Goal: Information Seeking & Learning: Compare options

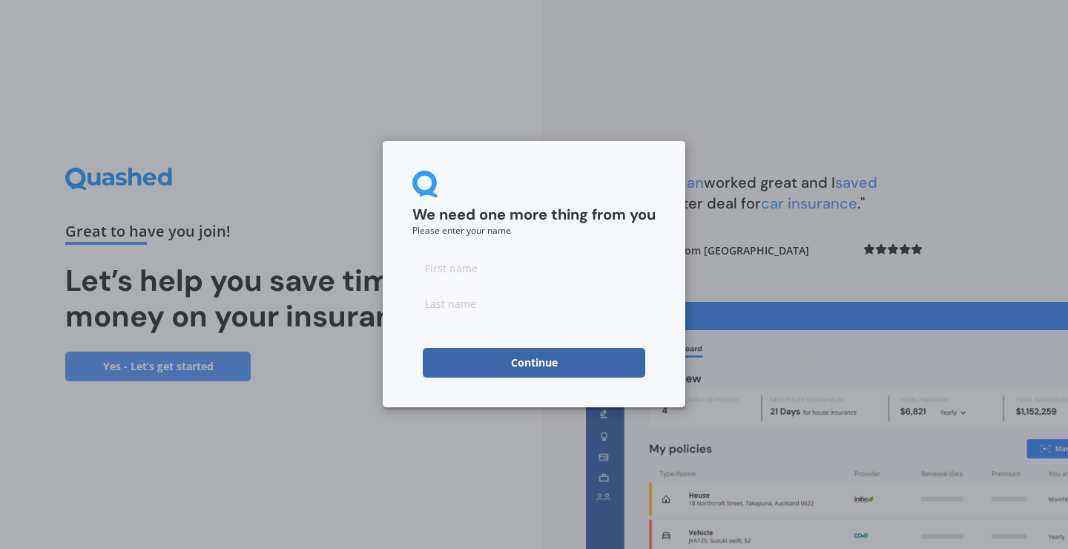
click at [514, 256] on input at bounding box center [533, 268] width 243 height 30
type input "Gintare"
type input "Stepaityte"
click at [534, 363] on button "Continue" at bounding box center [534, 363] width 223 height 30
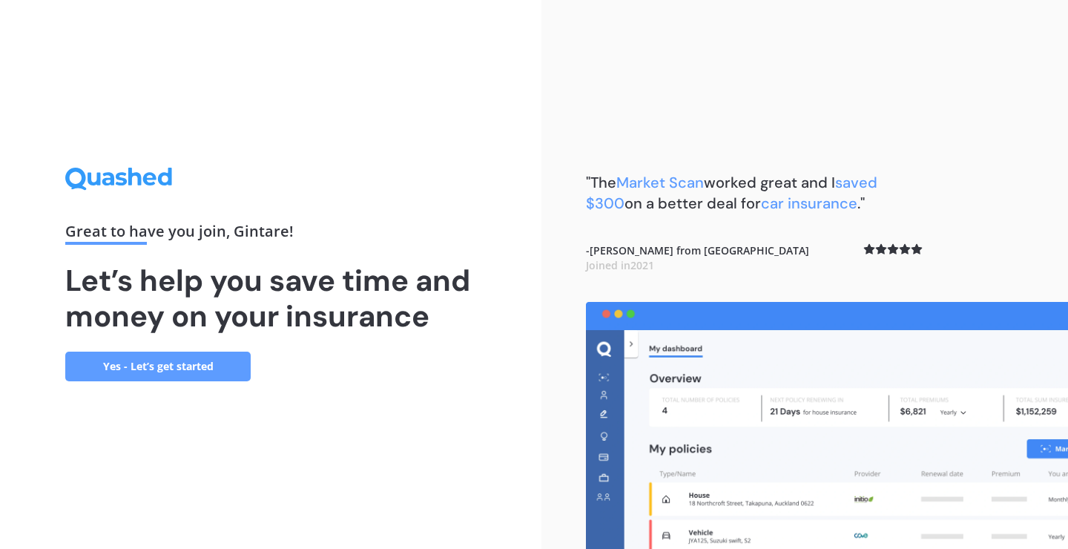
click at [169, 362] on link "Yes - Let’s get started" at bounding box center [157, 367] width 185 height 30
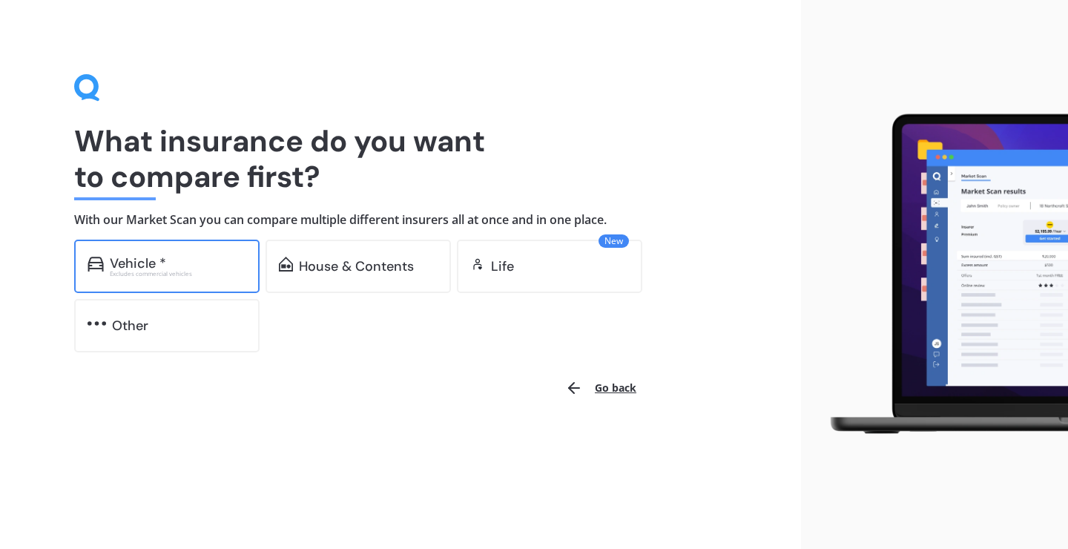
click at [182, 271] on div "Excludes commercial vehicles" at bounding box center [178, 274] width 136 height 6
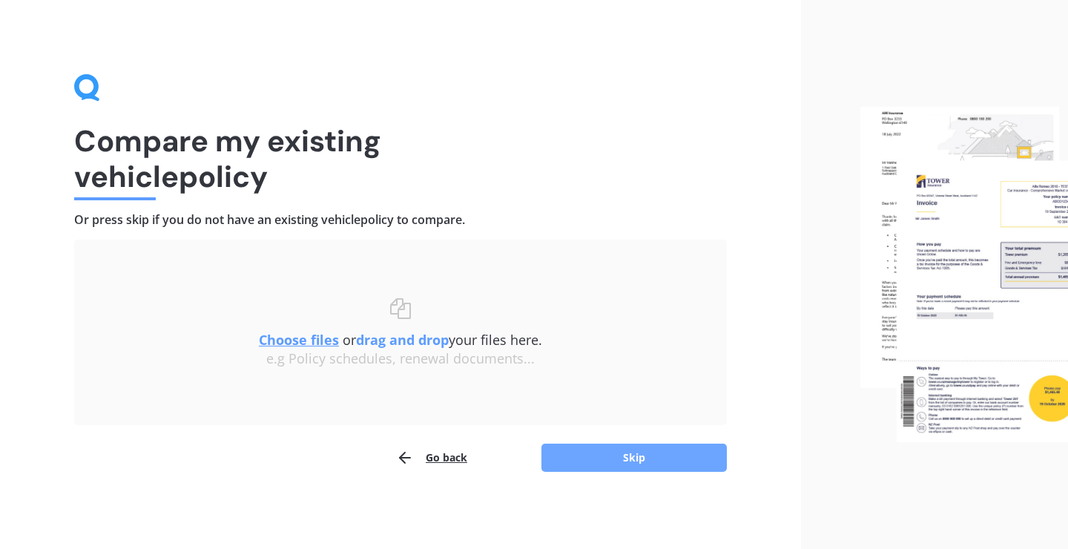
click at [599, 461] on button "Skip" at bounding box center [634, 458] width 185 height 28
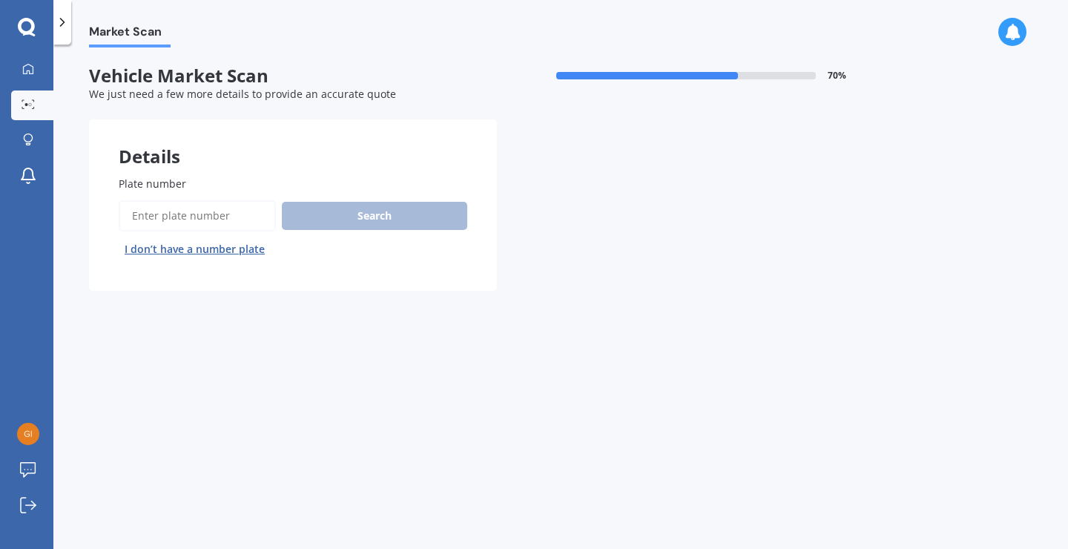
click at [262, 219] on input "Plate number" at bounding box center [197, 215] width 157 height 31
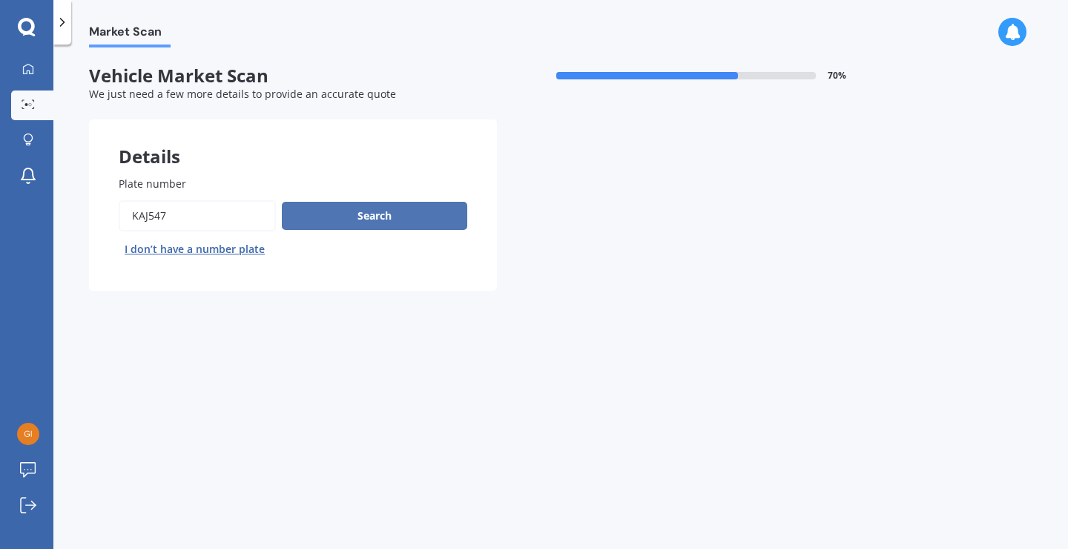
type input "KAJ547"
click at [362, 210] on button "Search" at bounding box center [374, 216] width 185 height 28
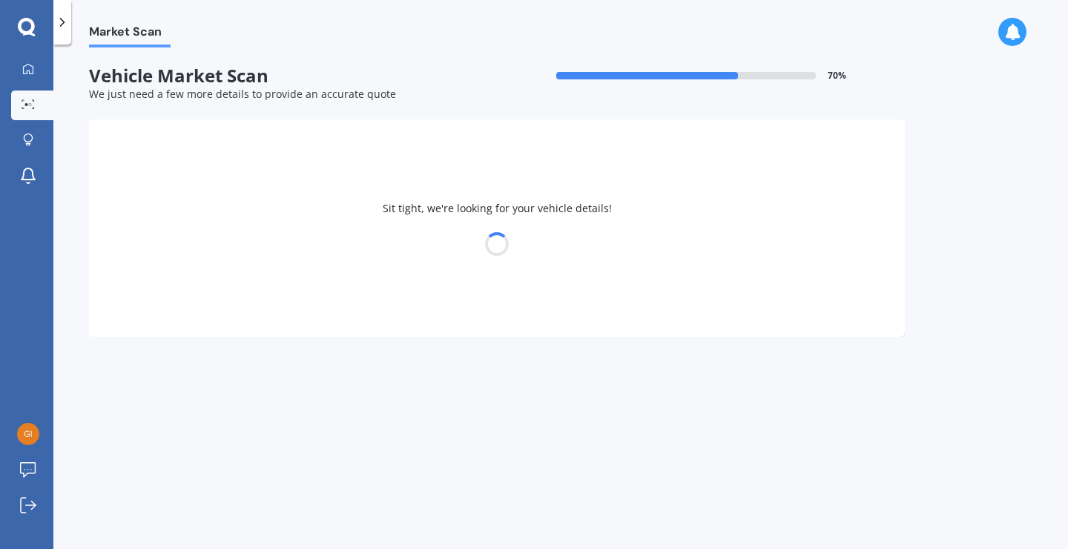
select select "NISSAN"
select select "PRESAGE"
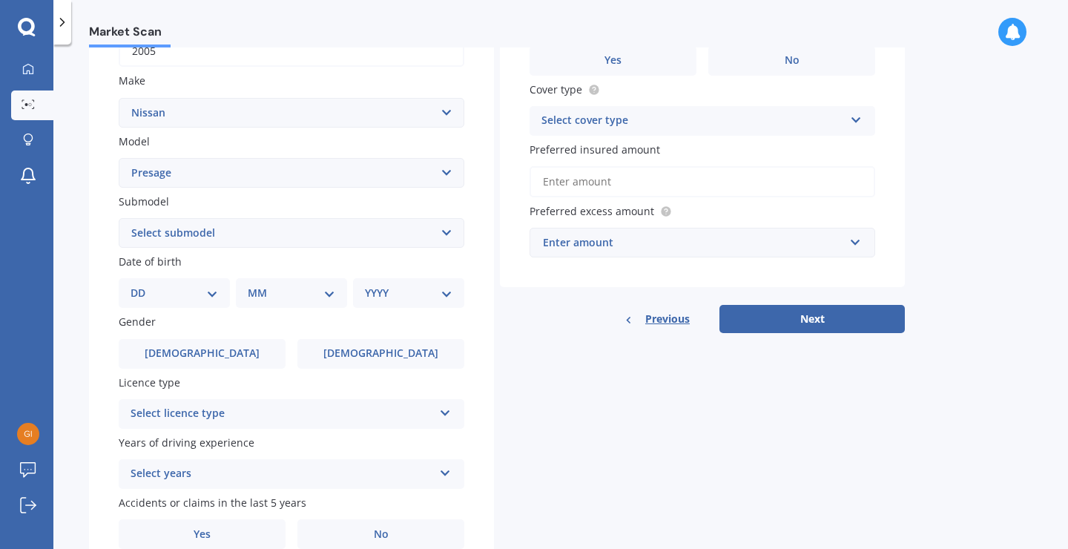
scroll to position [272, 0]
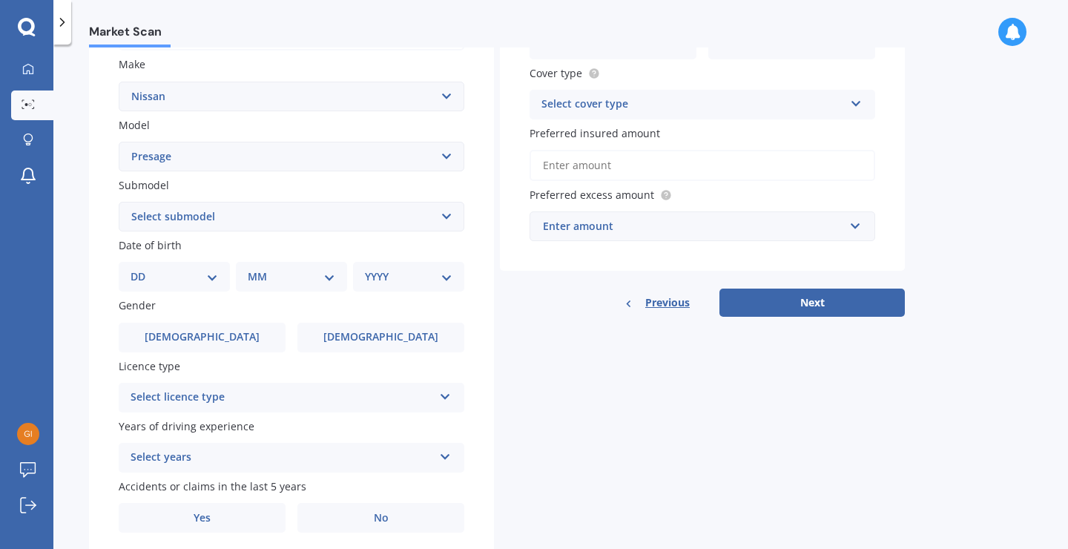
select select "15"
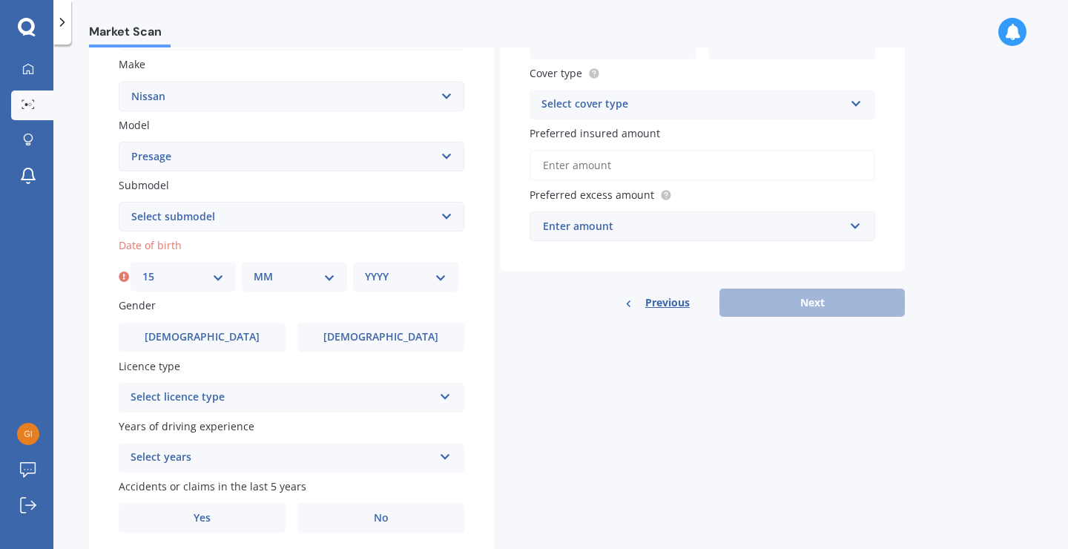
click at [285, 283] on div "MM 01 02 03 04 05 06 07 08 09 10 11 12" at bounding box center [294, 277] width 105 height 30
select select "10"
click at [387, 285] on div "YYYY 2025 2024 2023 2022 2021 2020 2019 2018 2017 2016 2015 2014 2013 2012 2011…" at bounding box center [405, 277] width 105 height 30
select select "1996"
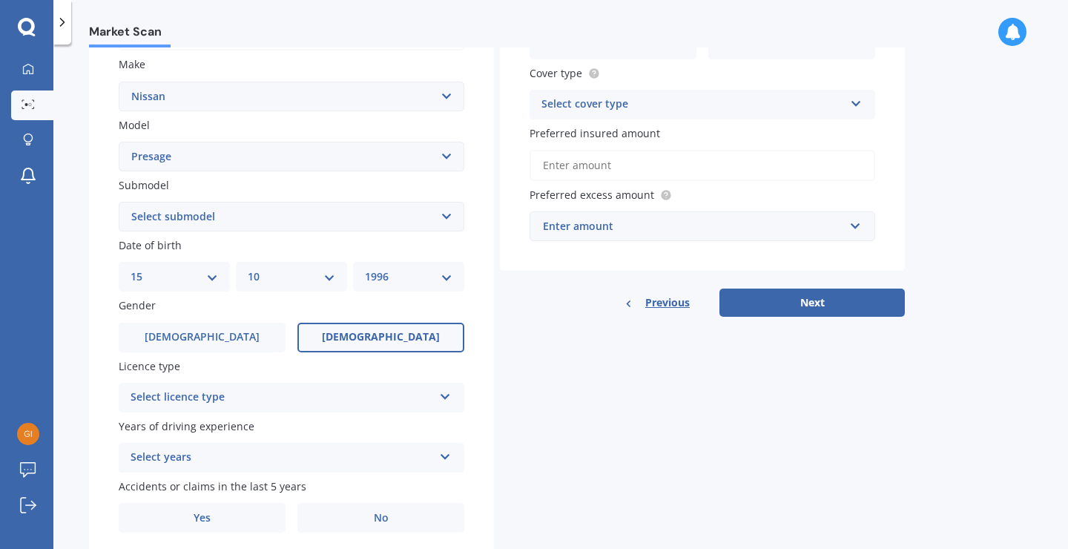
click at [349, 326] on label "[DEMOGRAPHIC_DATA]" at bounding box center [380, 338] width 167 height 30
click at [0, 0] on input "[DEMOGRAPHIC_DATA]" at bounding box center [0, 0] width 0 height 0
click at [220, 395] on div "Select licence type" at bounding box center [282, 398] width 303 height 18
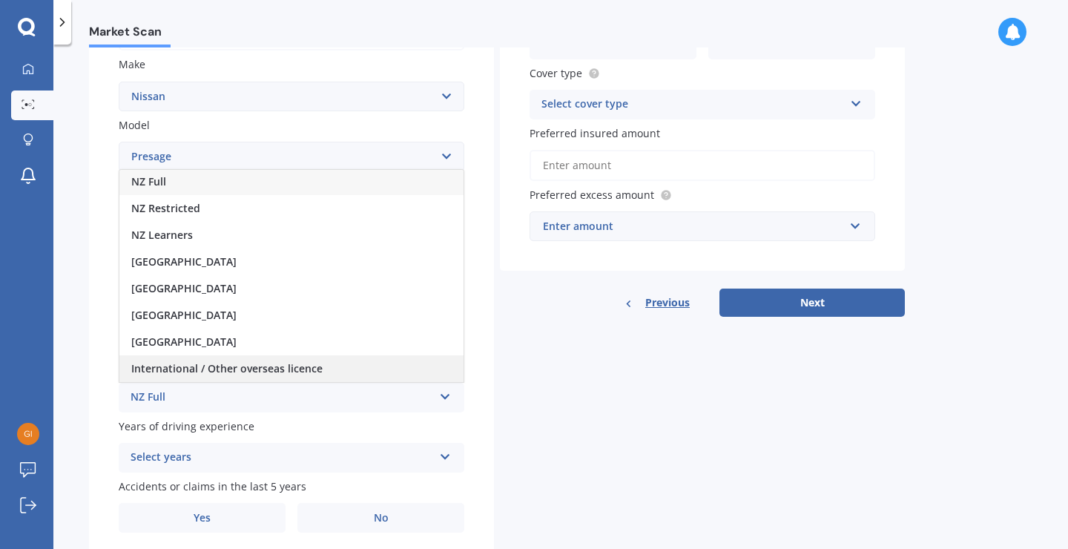
scroll to position [1, 0]
click at [328, 361] on div "International / Other overseas licence" at bounding box center [291, 368] width 344 height 27
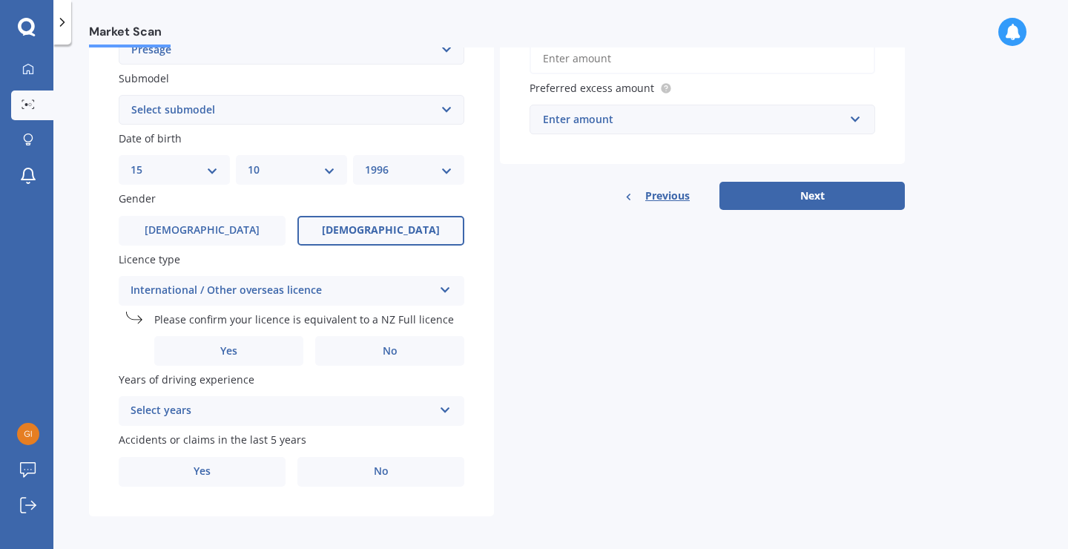
scroll to position [378, 0]
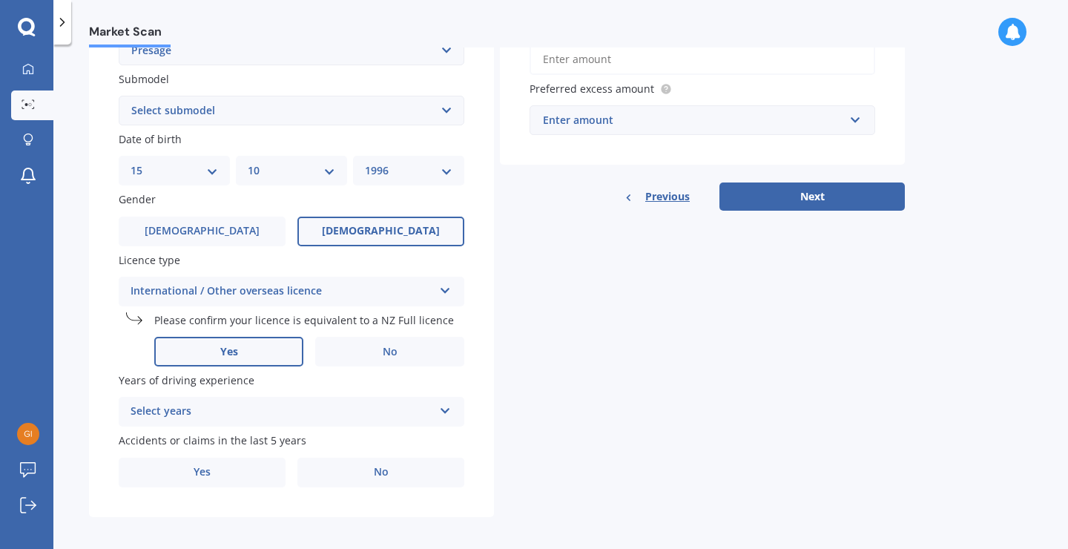
click at [228, 346] on span "Yes" at bounding box center [229, 352] width 18 height 13
click at [0, 0] on input "Yes" at bounding box center [0, 0] width 0 height 0
click at [272, 404] on div "Select years" at bounding box center [282, 412] width 303 height 18
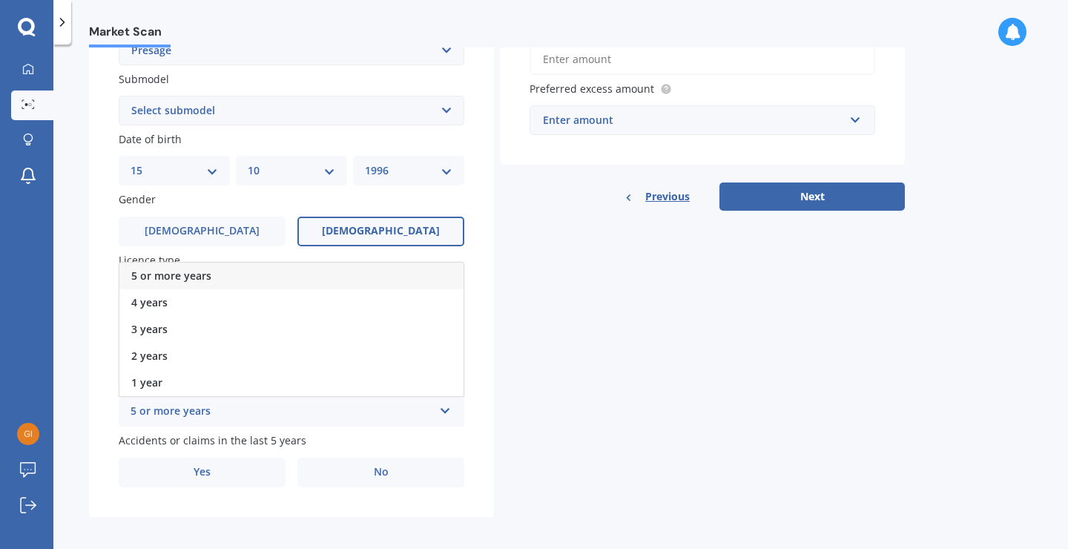
click at [223, 271] on div "5 or more years" at bounding box center [291, 276] width 344 height 27
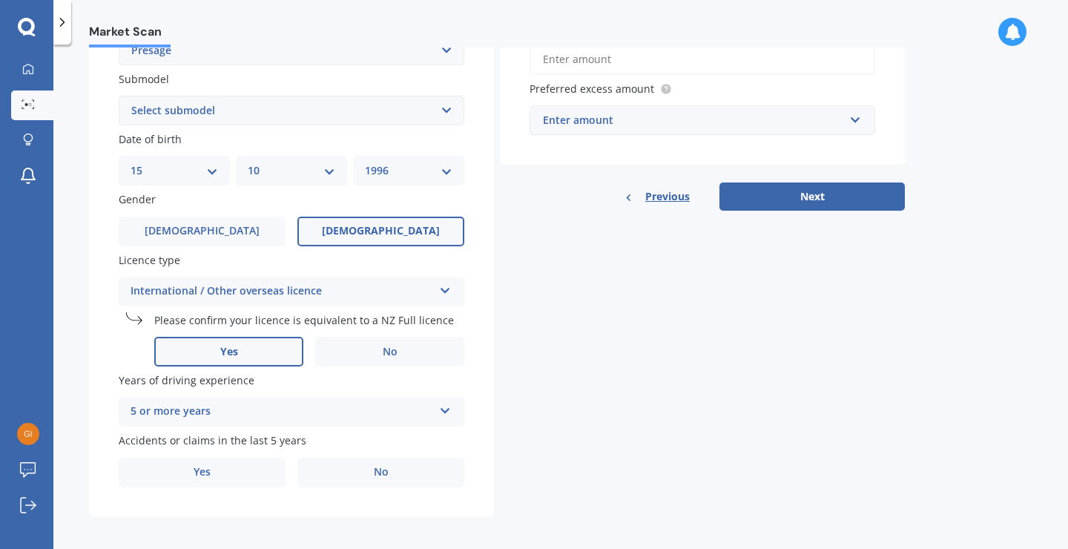
scroll to position [0, 0]
click at [363, 464] on label "No" at bounding box center [380, 473] width 167 height 30
click at [0, 0] on input "No" at bounding box center [0, 0] width 0 height 0
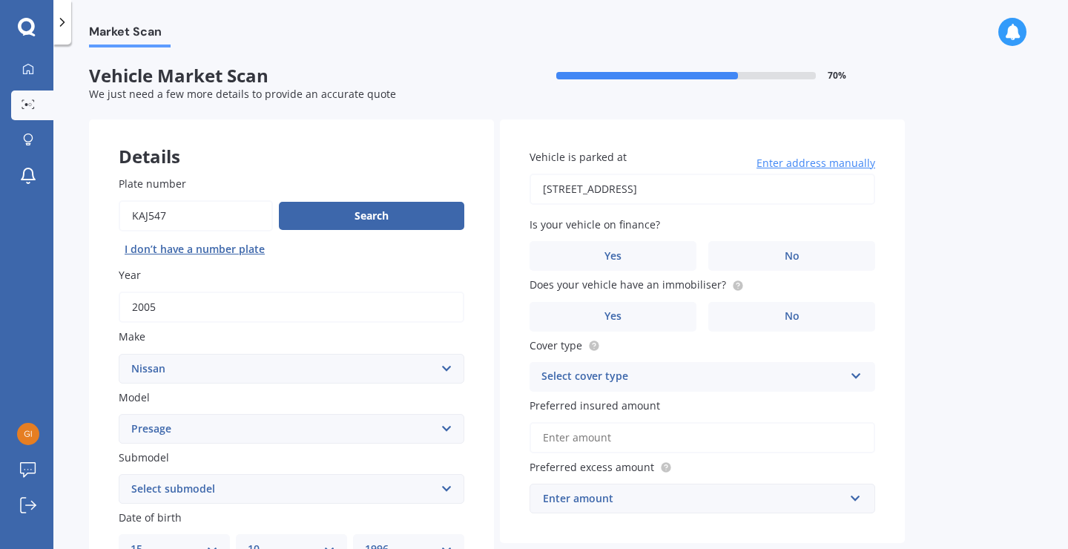
type input "[STREET_ADDRESS]"
click at [778, 248] on label "No" at bounding box center [791, 256] width 167 height 30
click at [0, 0] on input "No" at bounding box center [0, 0] width 0 height 0
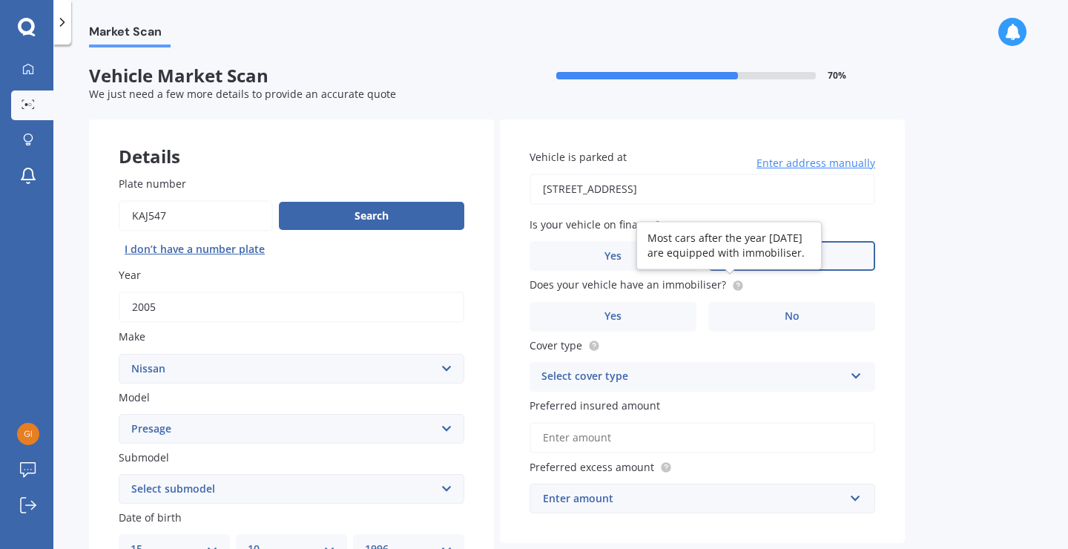
click at [737, 283] on icon at bounding box center [738, 284] width 3 height 3
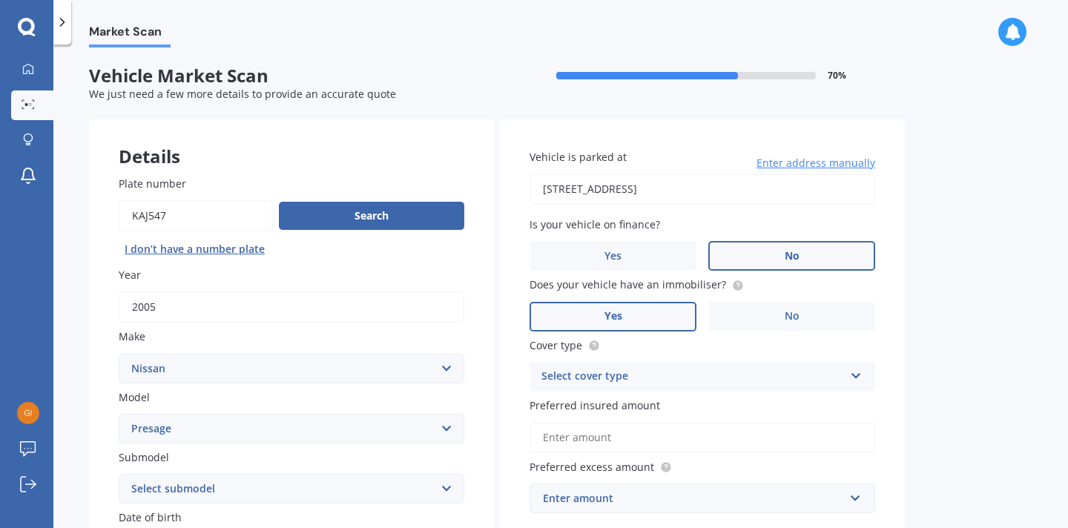
click at [666, 306] on label "Yes" at bounding box center [613, 317] width 167 height 30
click at [0, 0] on input "Yes" at bounding box center [0, 0] width 0 height 0
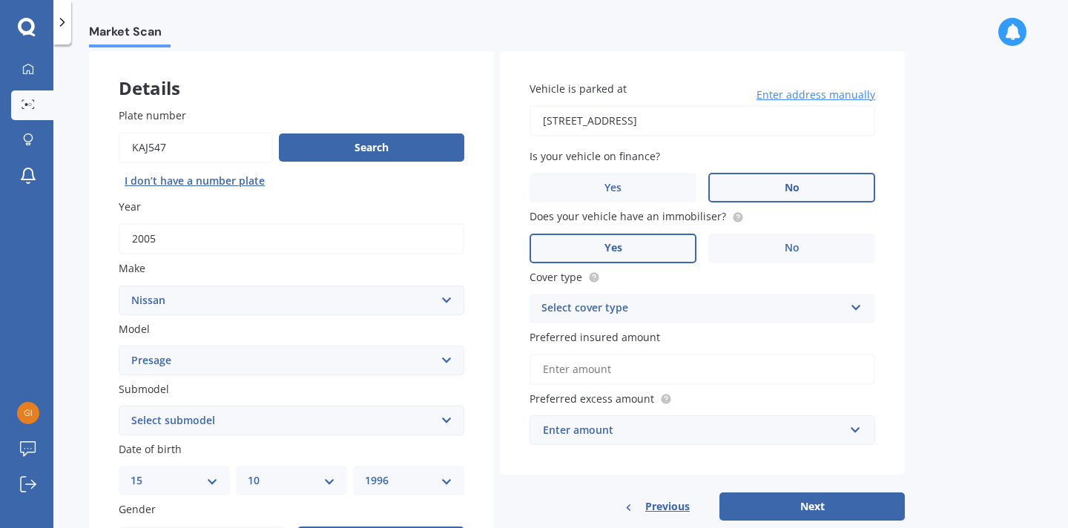
scroll to position [70, 0]
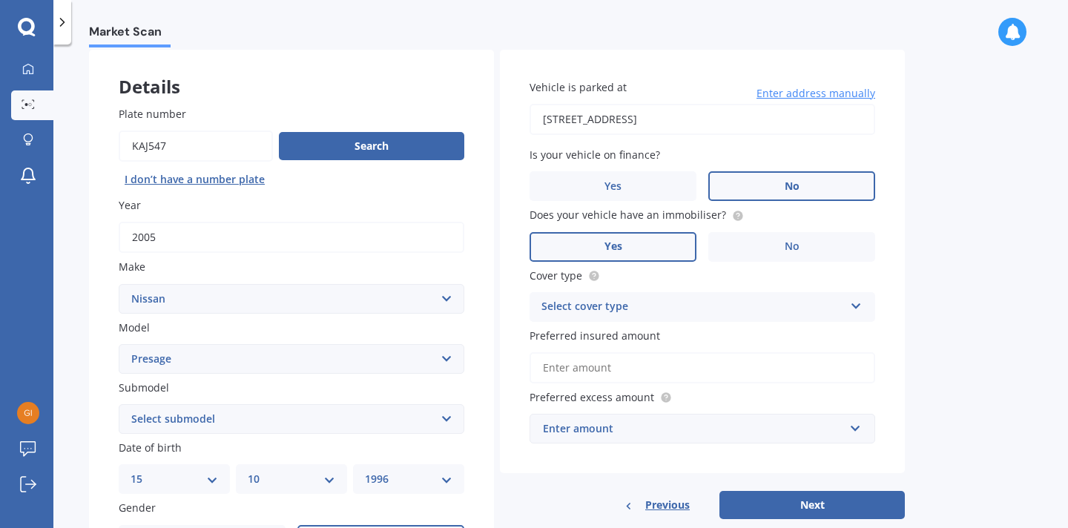
click at [682, 298] on div "Select cover type" at bounding box center [693, 307] width 303 height 18
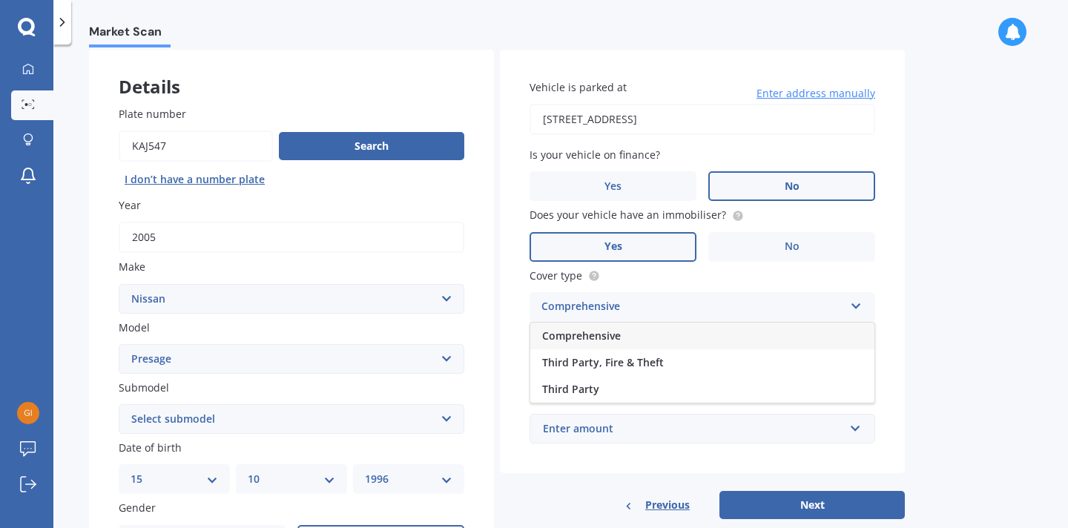
click at [945, 261] on div "Market Scan Vehicle Market Scan 70 % We just need a few more details to provide…" at bounding box center [560, 289] width 1015 height 484
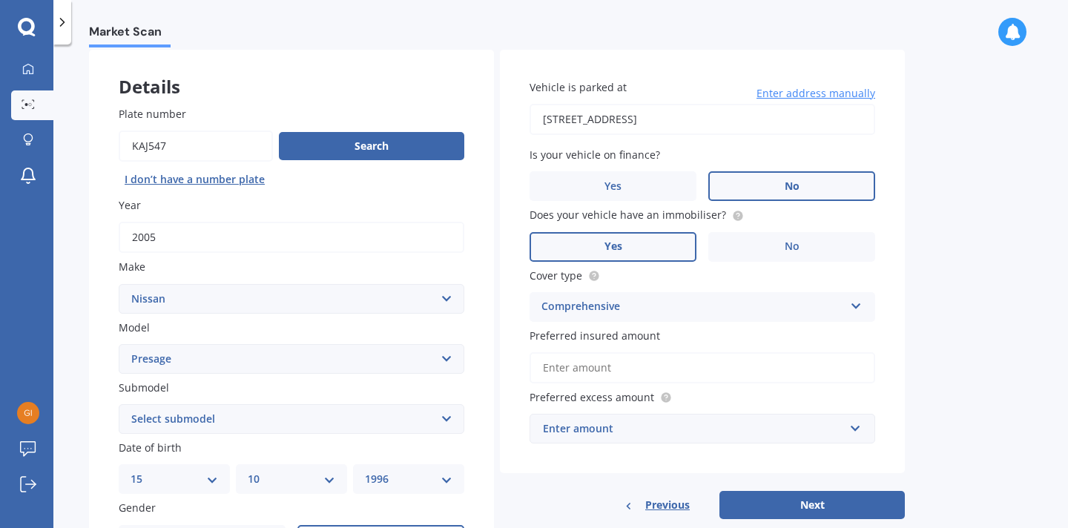
click at [812, 313] on div "Comprehensive Comprehensive Third Party, Fire & Theft Third Party" at bounding box center [703, 307] width 346 height 30
click at [906, 340] on div "Market Scan Vehicle Market Scan 70 % We just need a few more details to provide…" at bounding box center [560, 289] width 1015 height 484
click at [642, 369] on input "Preferred insured amount" at bounding box center [703, 367] width 346 height 31
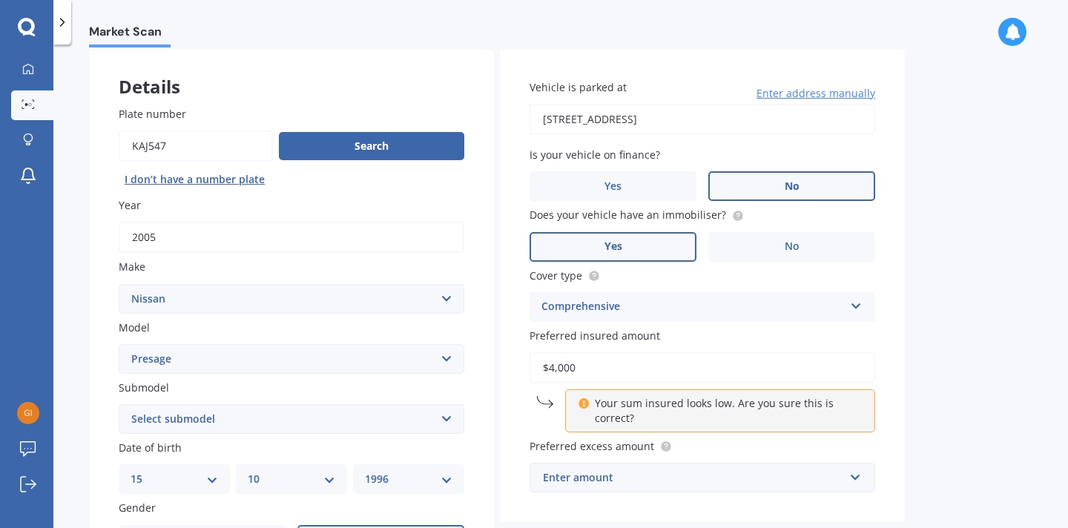
click at [829, 424] on div "Your sum insured looks low. Are you sure this is correct?" at bounding box center [720, 410] width 310 height 43
click at [785, 404] on p "Your sum insured looks low. Are you sure this is correct?" at bounding box center [726, 411] width 262 height 30
click at [584, 399] on icon at bounding box center [583, 401] width 11 height 10
click at [590, 374] on input "$4,000" at bounding box center [703, 367] width 346 height 31
type input "$4"
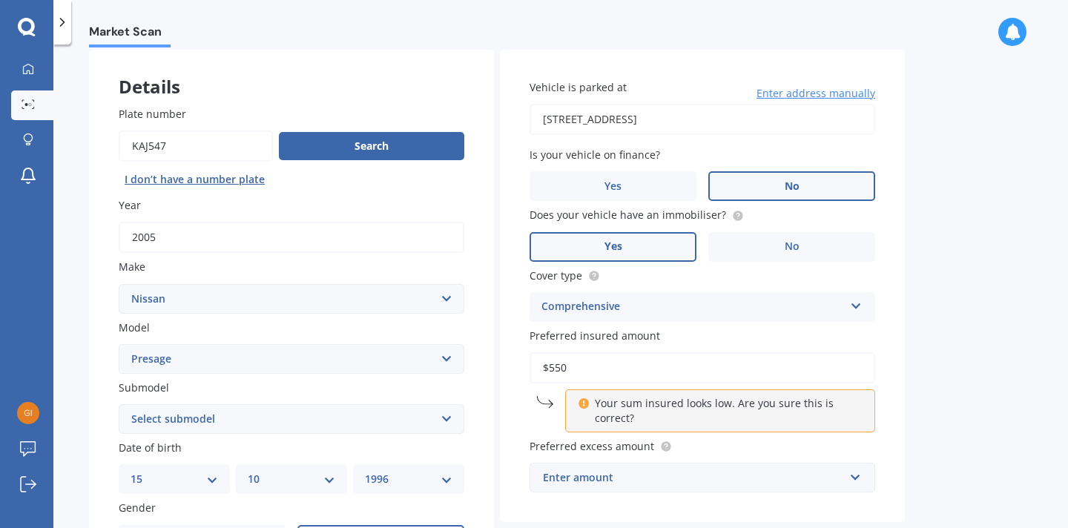
type input "$5,500"
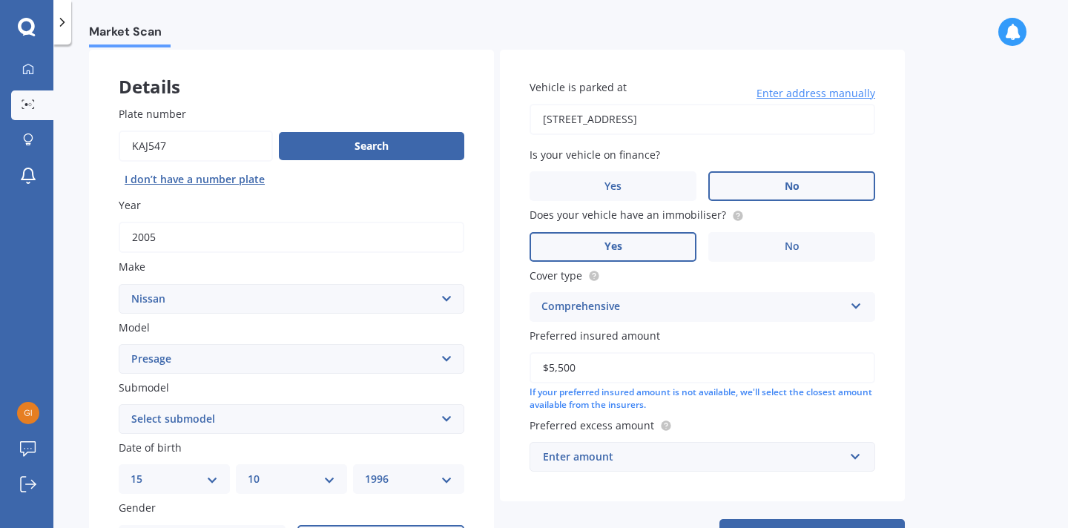
click at [644, 450] on div "Enter amount" at bounding box center [693, 457] width 301 height 16
click at [904, 401] on div "Vehicle is parked at [STREET_ADDRESS] Enter address manually Is your vehicle on…" at bounding box center [702, 276] width 405 height 452
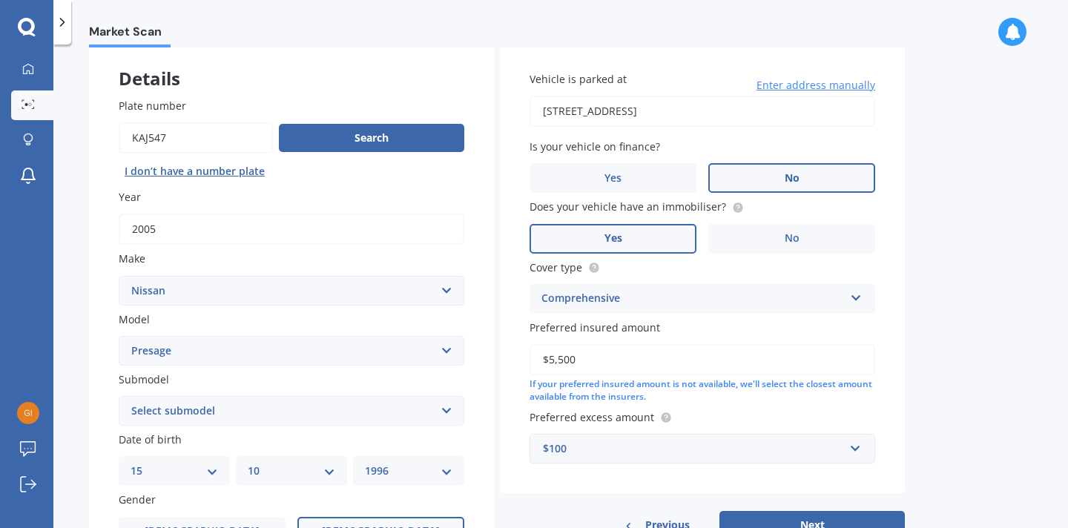
scroll to position [162, 0]
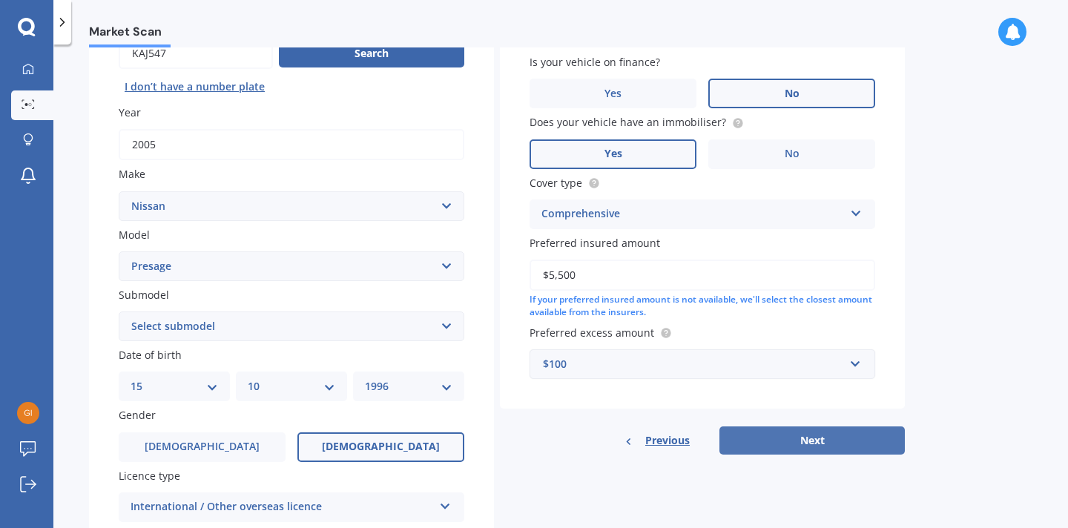
click at [762, 427] on button "Next" at bounding box center [812, 441] width 185 height 28
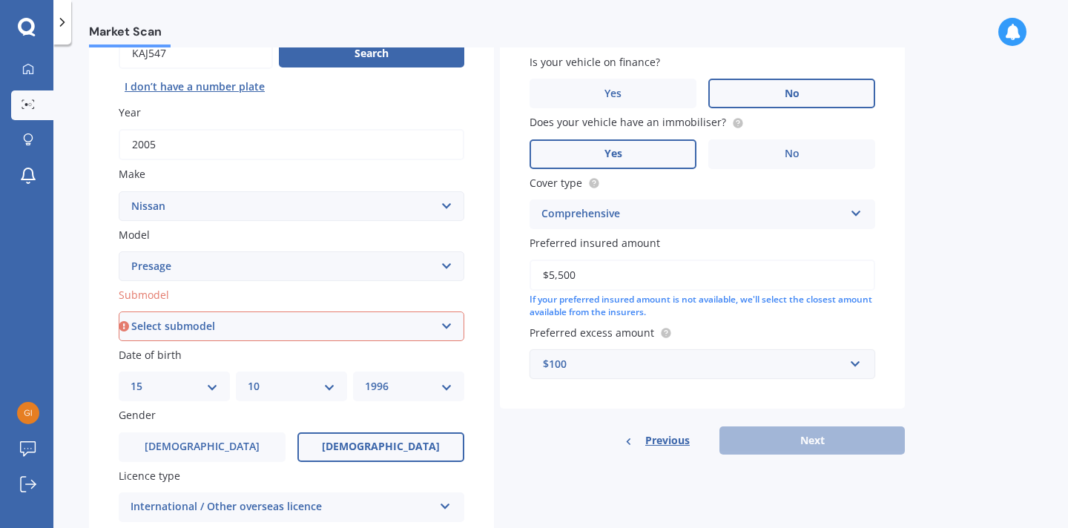
select select "(ALL)"
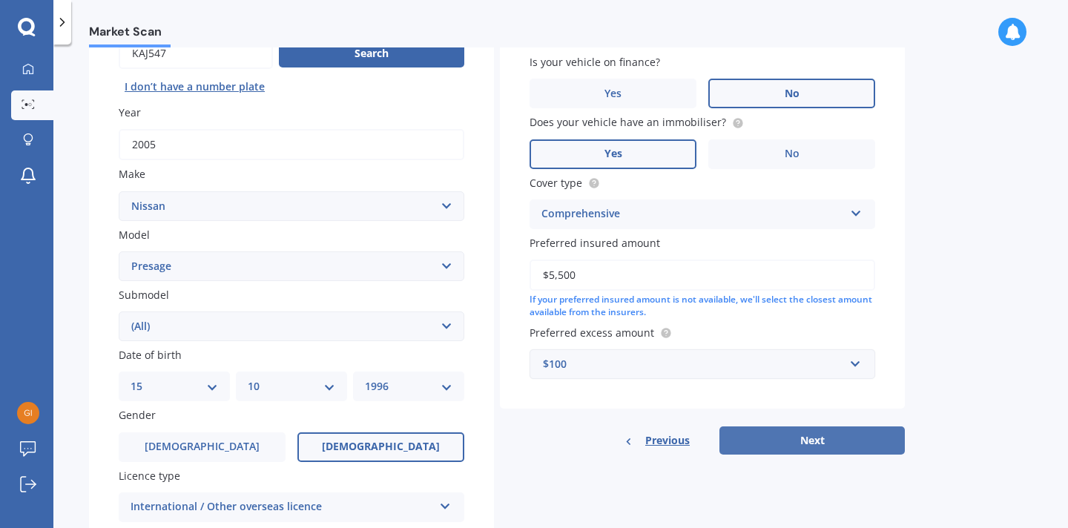
click at [785, 439] on button "Next" at bounding box center [812, 441] width 185 height 28
select select "15"
select select "10"
select select "1996"
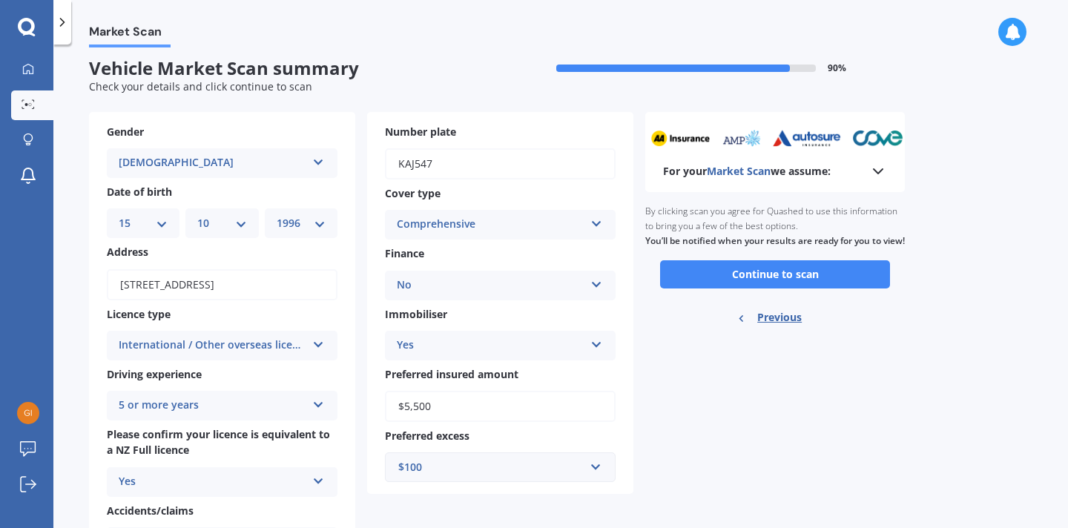
scroll to position [0, 0]
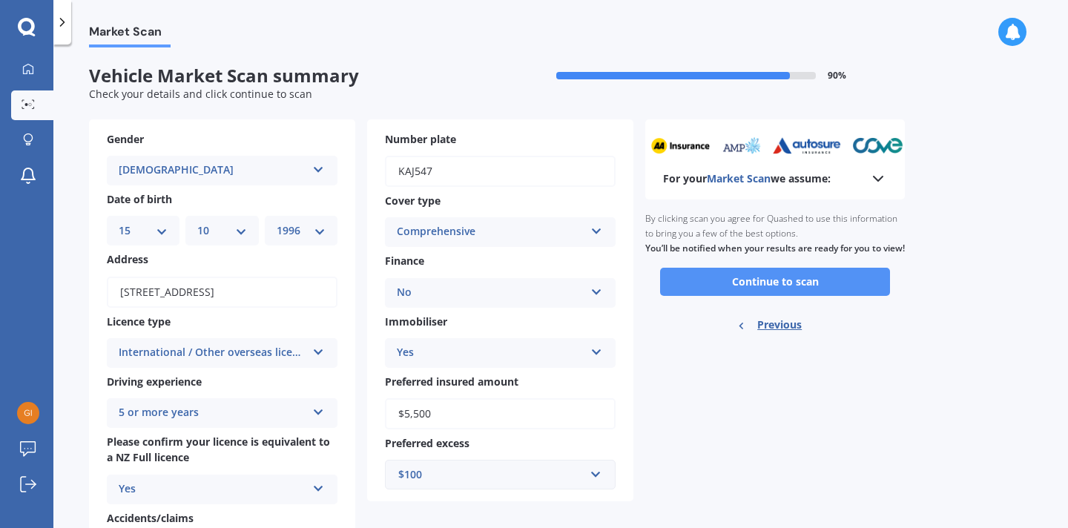
click at [826, 289] on button "Continue to scan" at bounding box center [775, 282] width 230 height 28
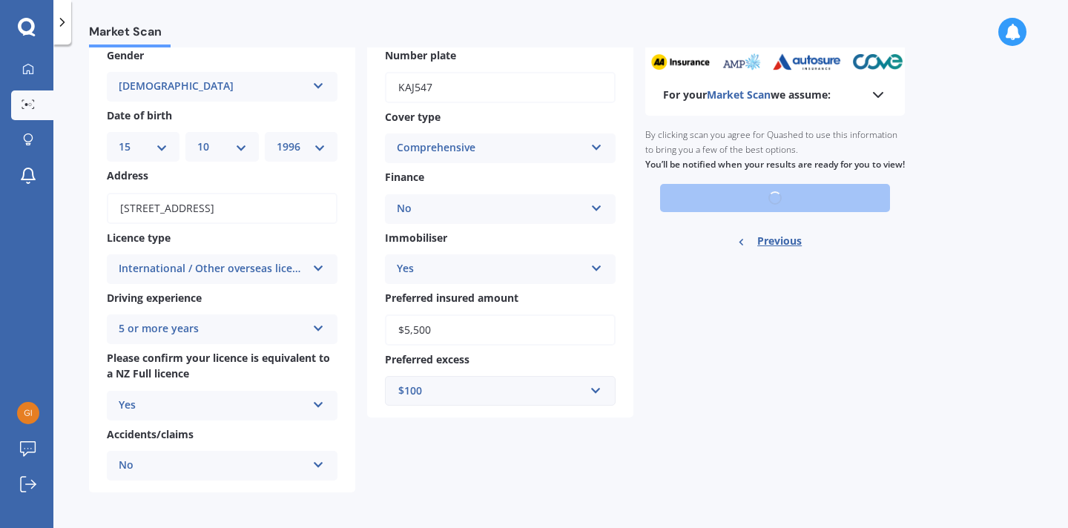
scroll to position [92, 0]
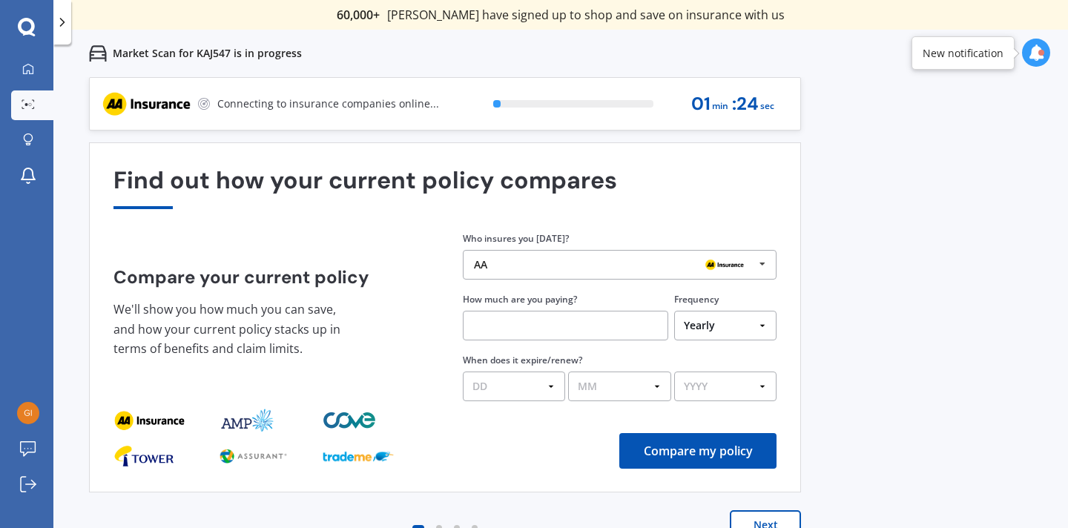
click at [505, 270] on div "AA" at bounding box center [614, 265] width 280 height 12
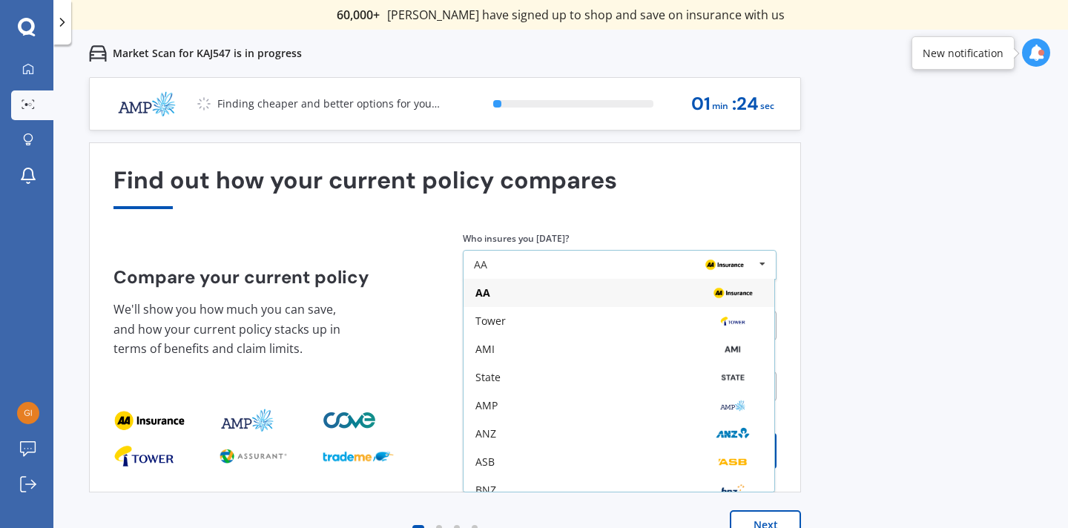
click at [766, 263] on icon at bounding box center [762, 264] width 22 height 27
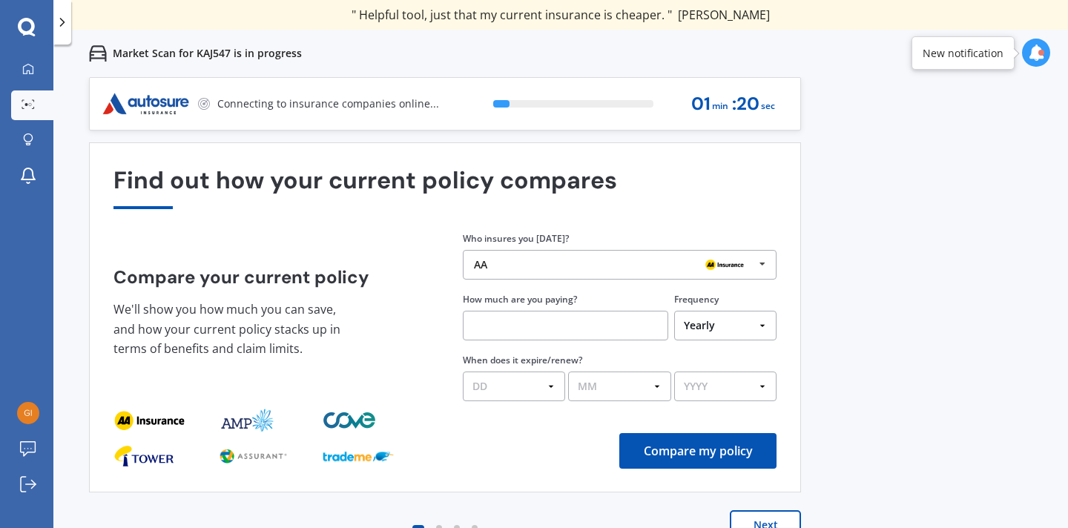
click at [748, 261] on div at bounding box center [724, 265] width 59 height 18
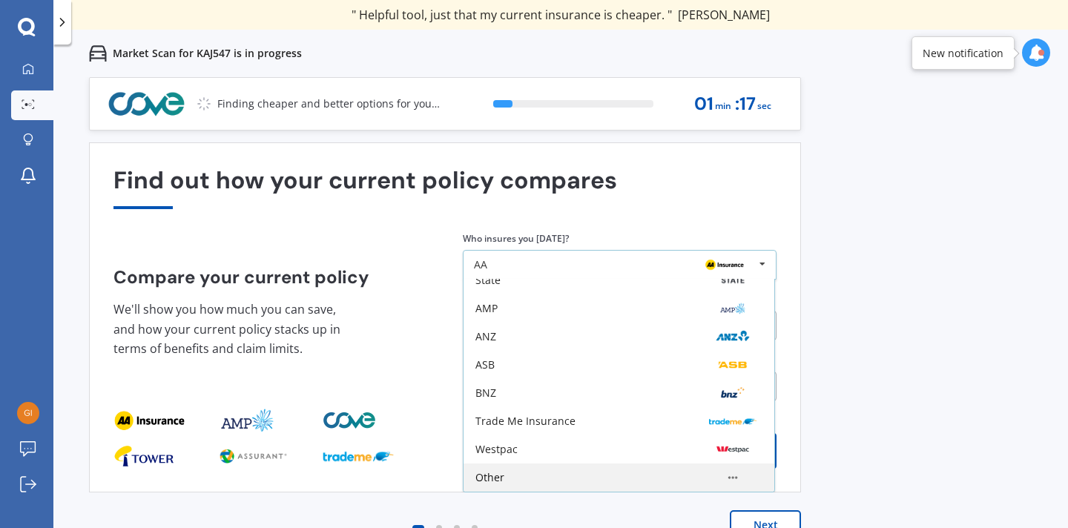
scroll to position [97, 0]
click at [558, 473] on div "Other" at bounding box center [618, 478] width 287 height 12
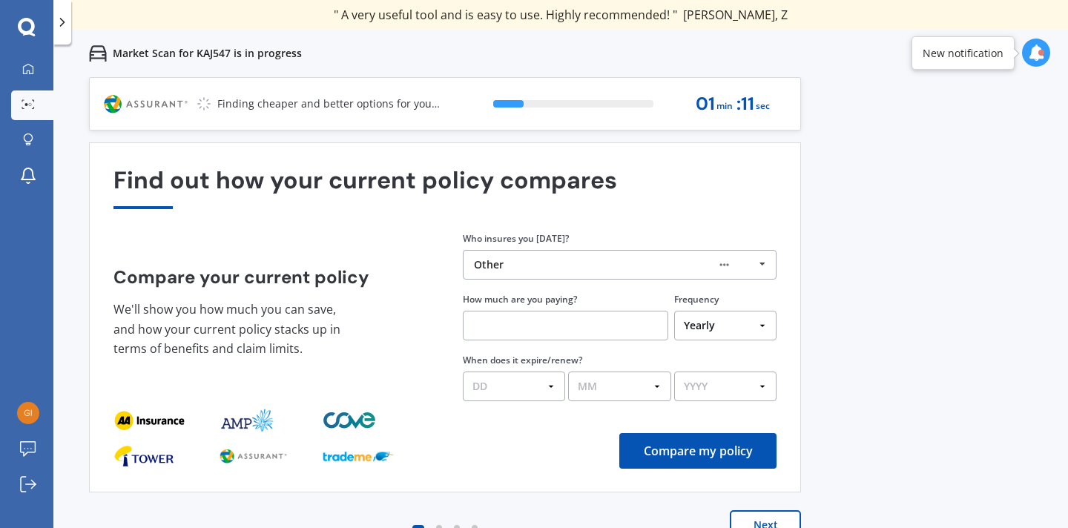
scroll to position [0, 0]
click at [761, 519] on button "Next" at bounding box center [765, 525] width 71 height 30
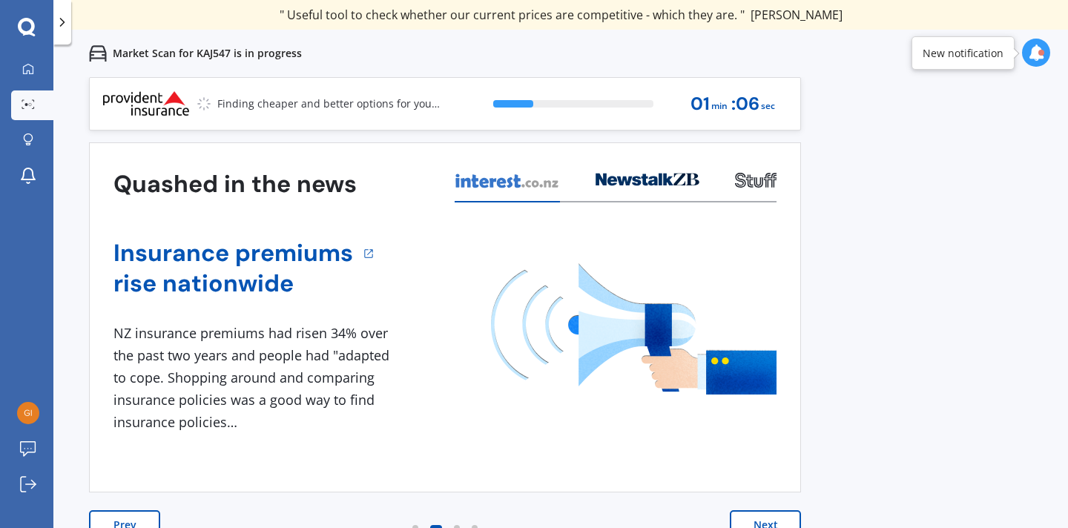
click at [747, 517] on button "Next" at bounding box center [765, 525] width 71 height 30
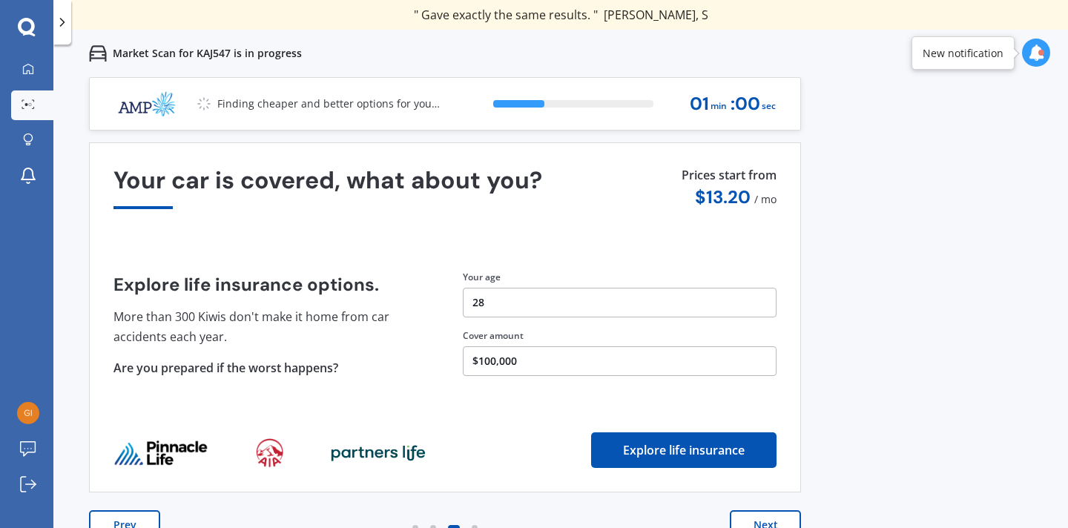
click at [758, 519] on button "Next" at bounding box center [765, 525] width 71 height 30
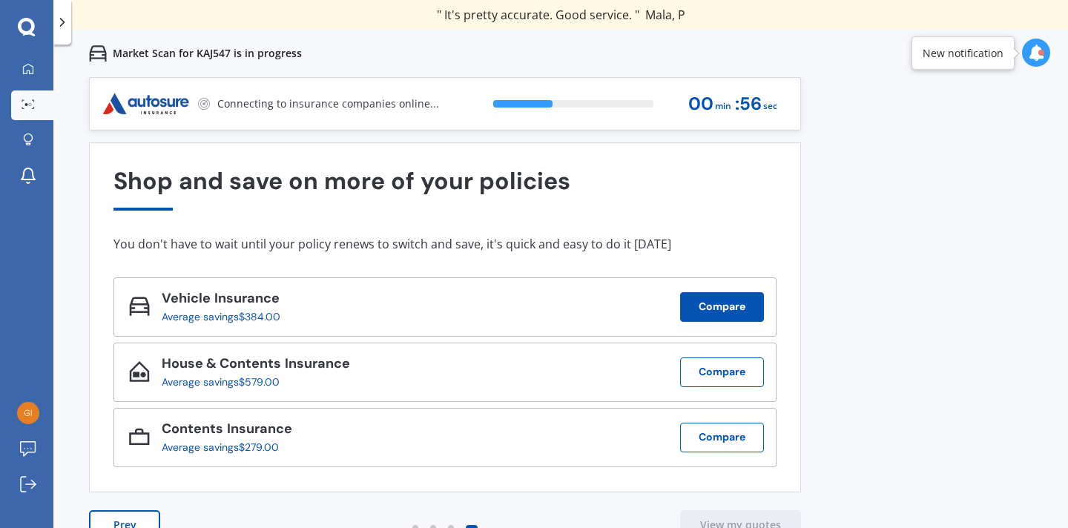
click at [720, 312] on button "Compare" at bounding box center [722, 307] width 84 height 30
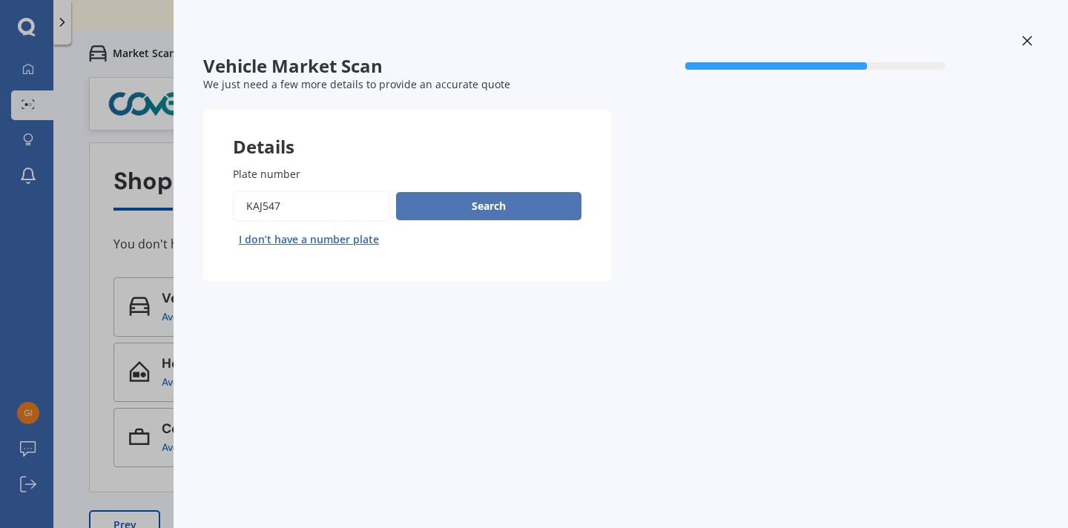
click at [509, 212] on button "Search" at bounding box center [488, 206] width 185 height 28
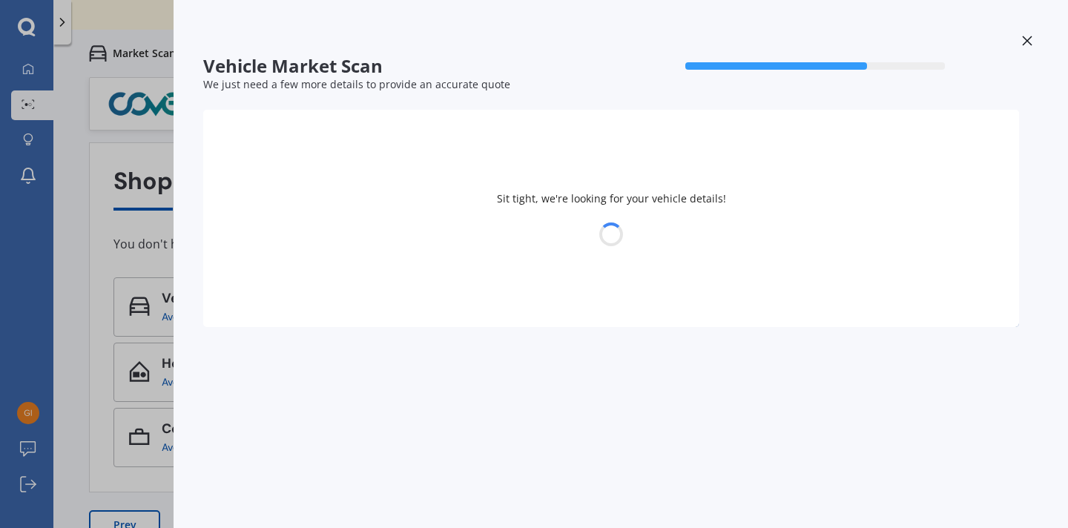
select select "NISSAN"
select select "PRESAGE"
select select "15"
select select "10"
select select "1996"
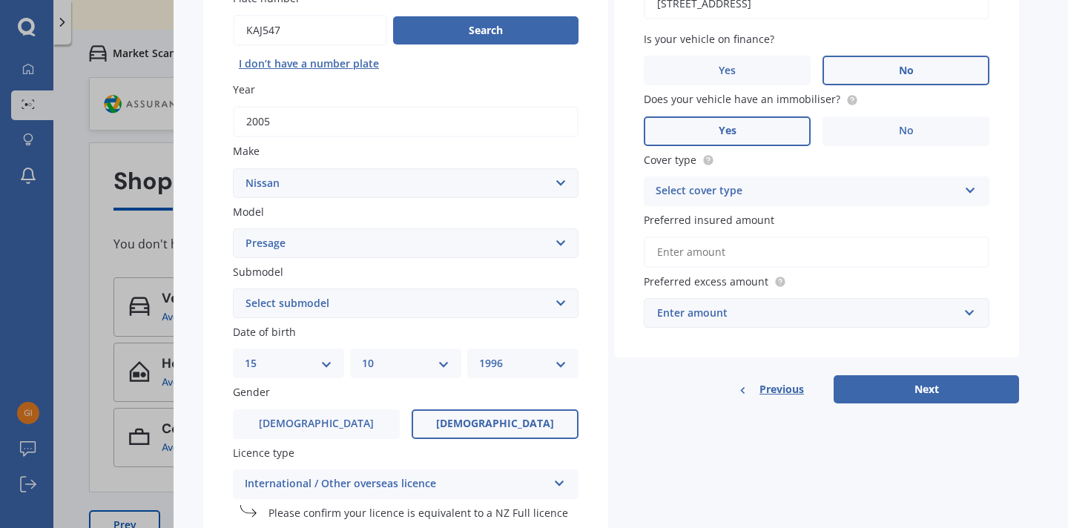
scroll to position [392, 0]
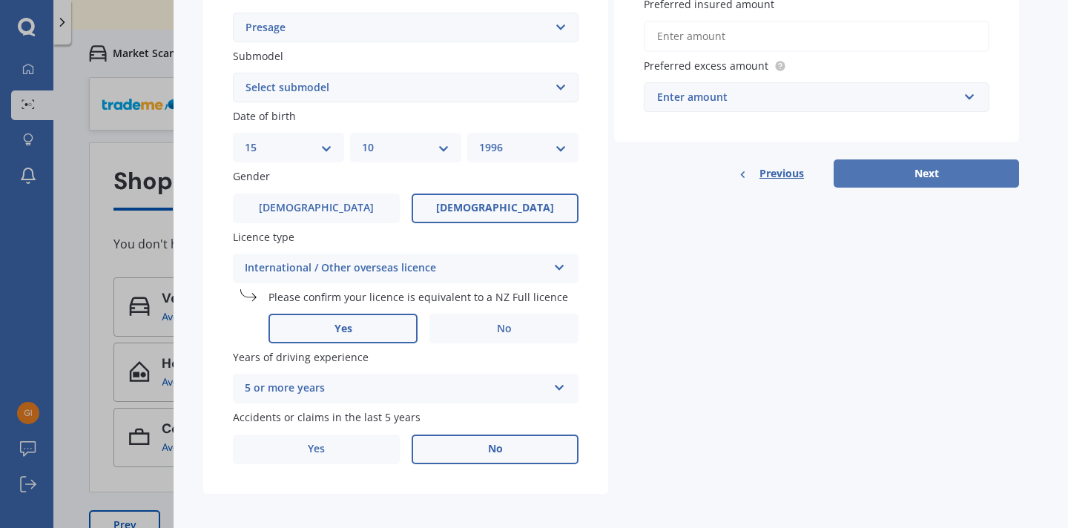
click at [873, 174] on button "Next" at bounding box center [926, 173] width 185 height 28
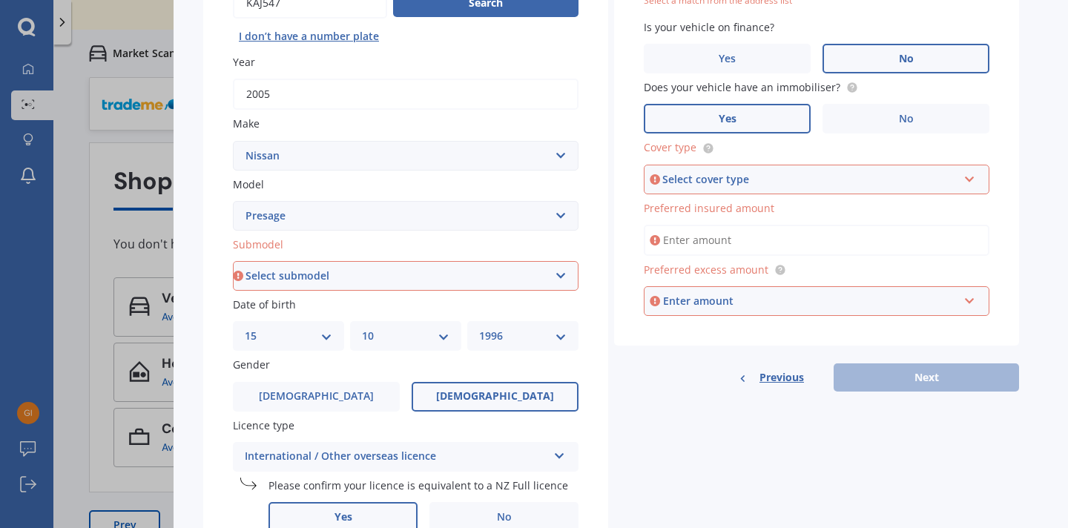
scroll to position [200, 0]
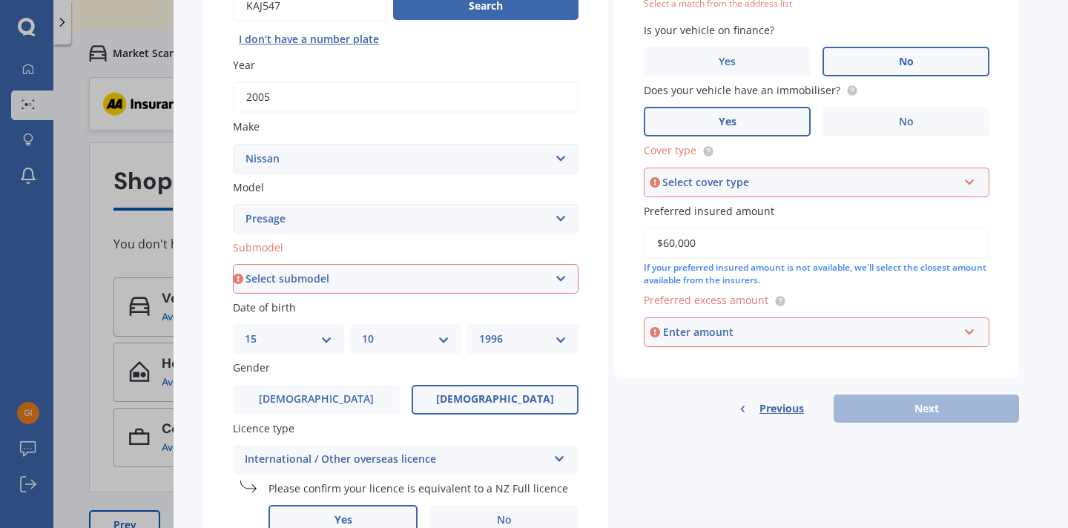
type input "$6,000"
click at [710, 318] on input "text" at bounding box center [811, 332] width 332 height 28
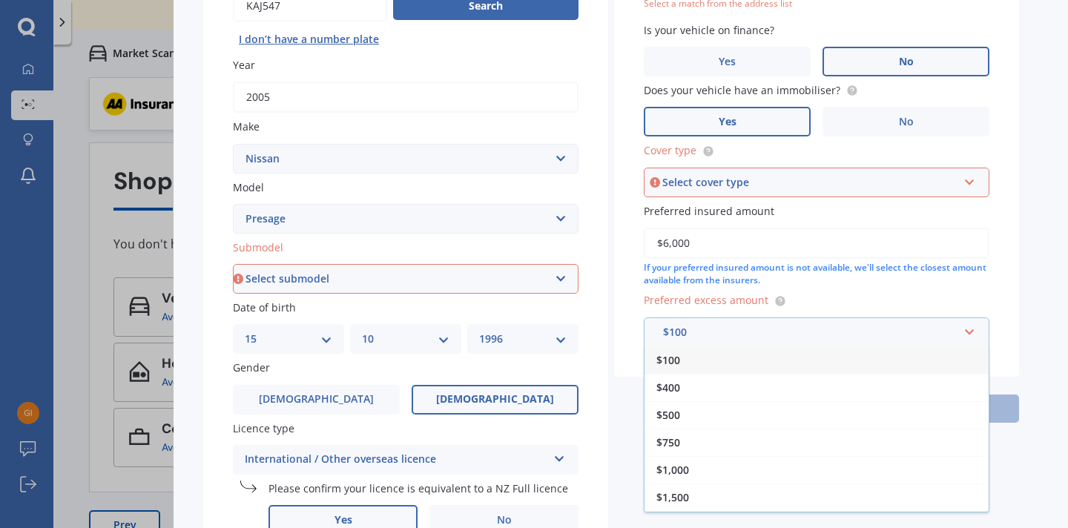
click at [700, 353] on div "$100" at bounding box center [817, 359] width 344 height 27
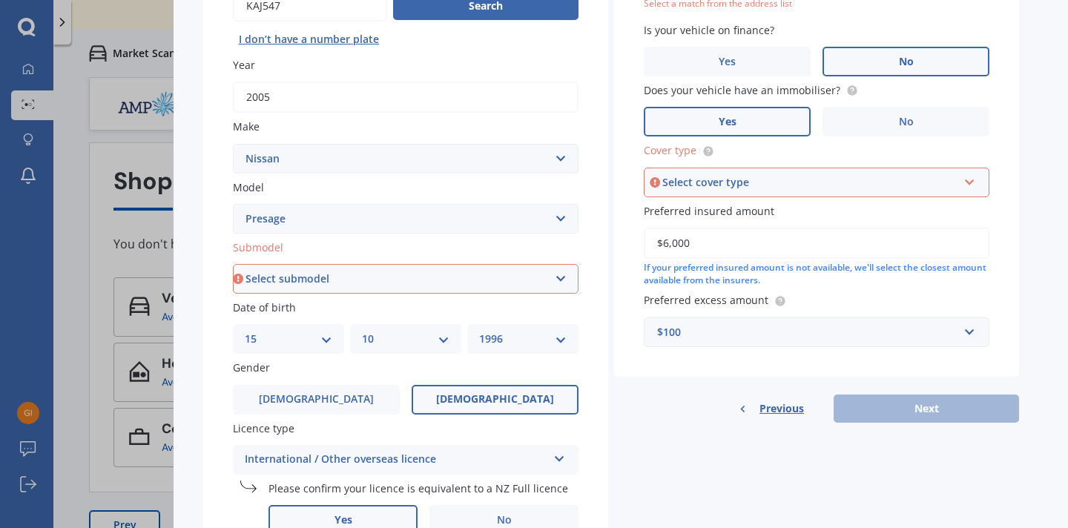
click at [929, 396] on div "Previous Next" at bounding box center [816, 409] width 405 height 28
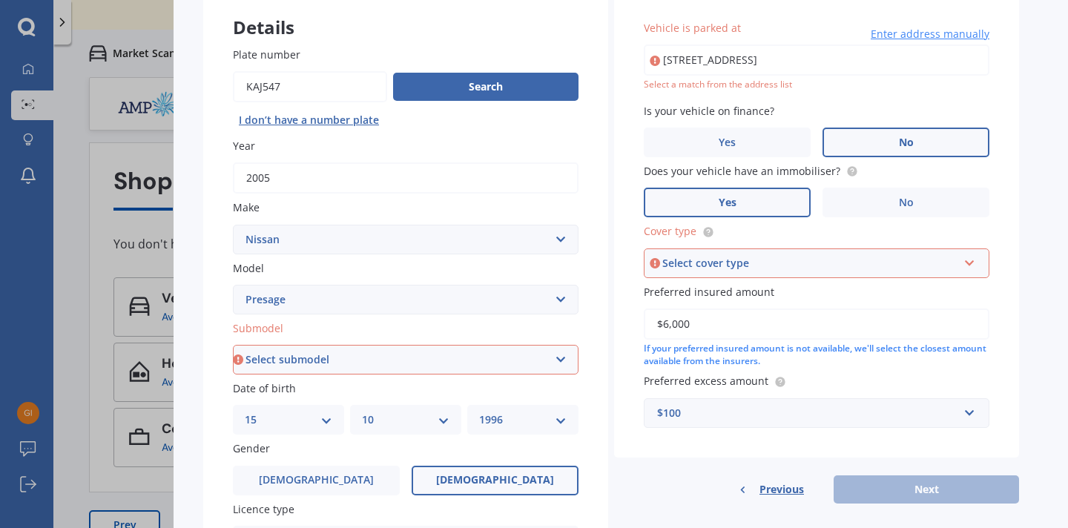
scroll to position [116, 0]
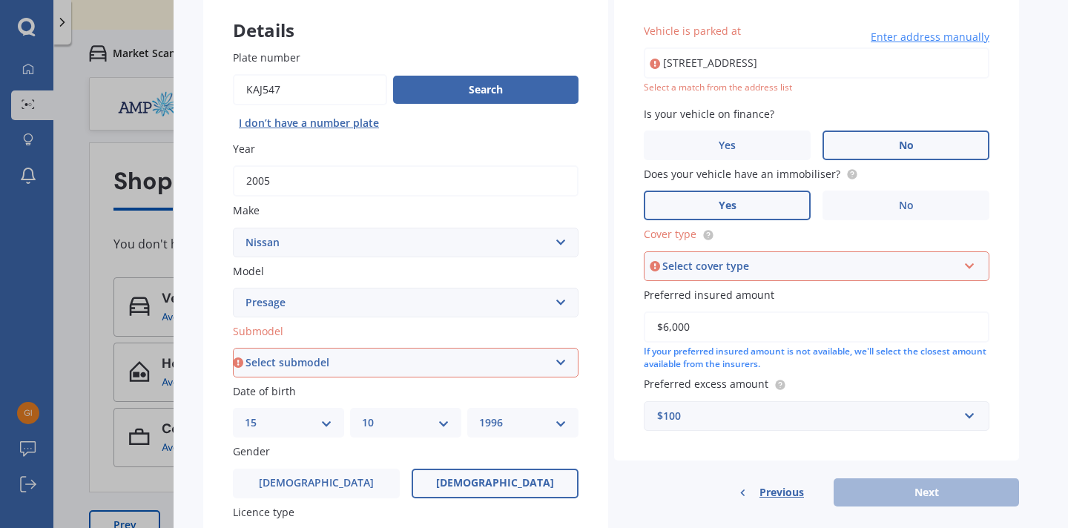
select select "(ALL)"
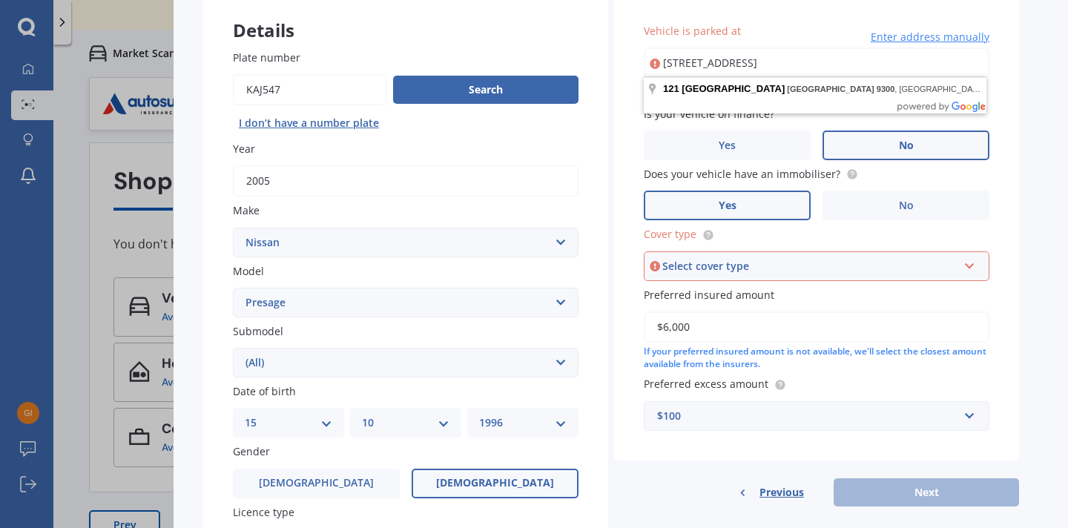
click at [761, 70] on input "[STREET_ADDRESS]" at bounding box center [817, 62] width 346 height 31
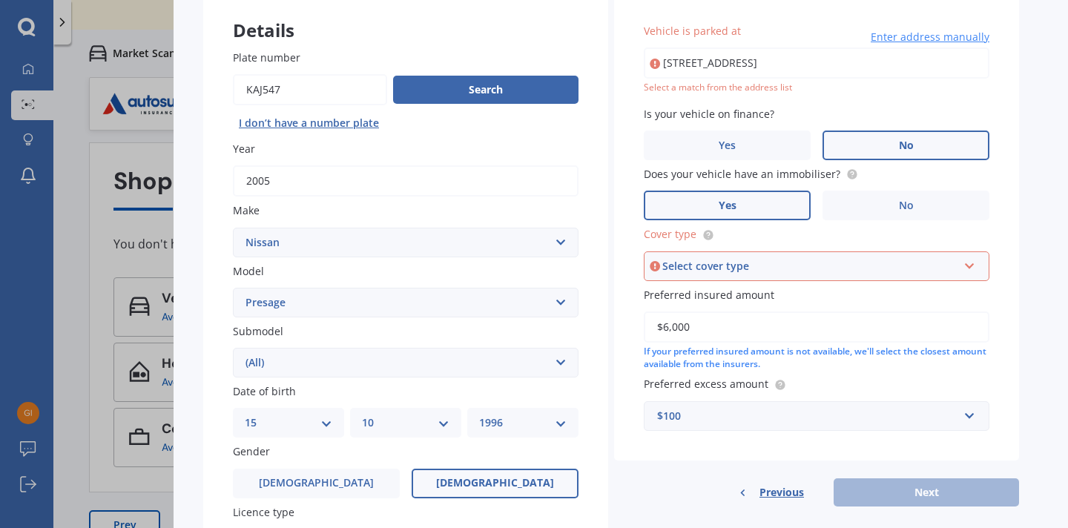
type input "[STREET_ADDRESS]"
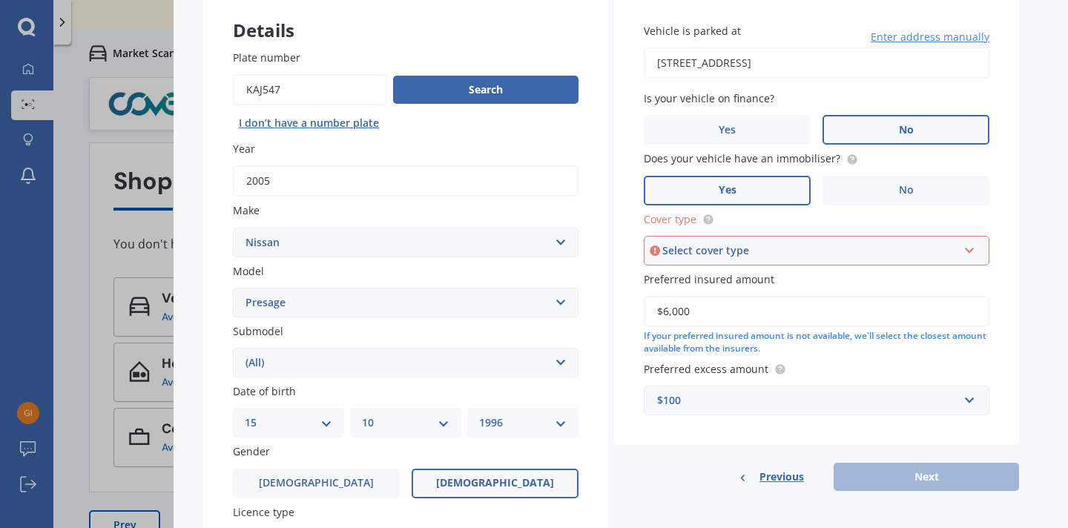
click at [779, 247] on div "Select cover type" at bounding box center [809, 251] width 295 height 16
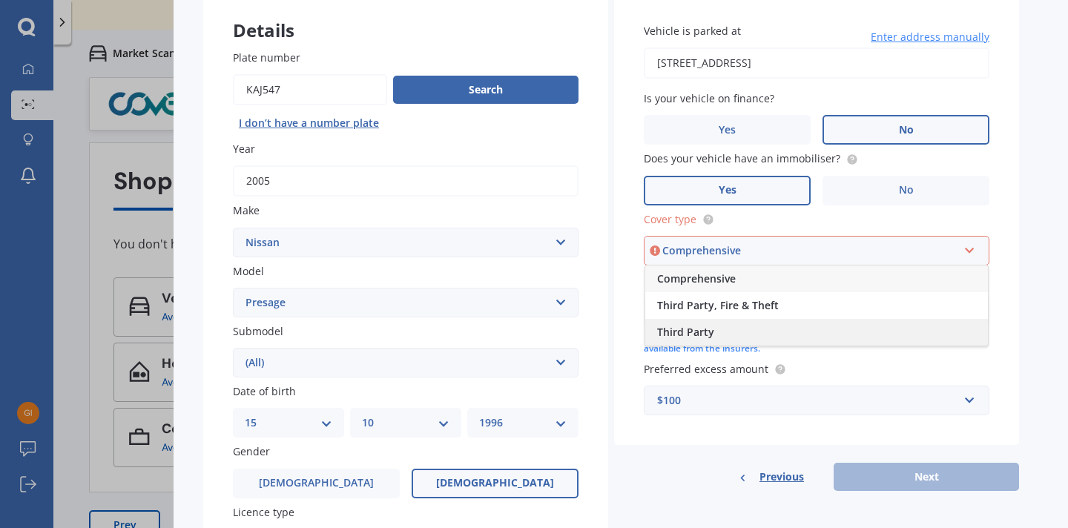
click at [767, 323] on div "Third Party" at bounding box center [816, 332] width 343 height 27
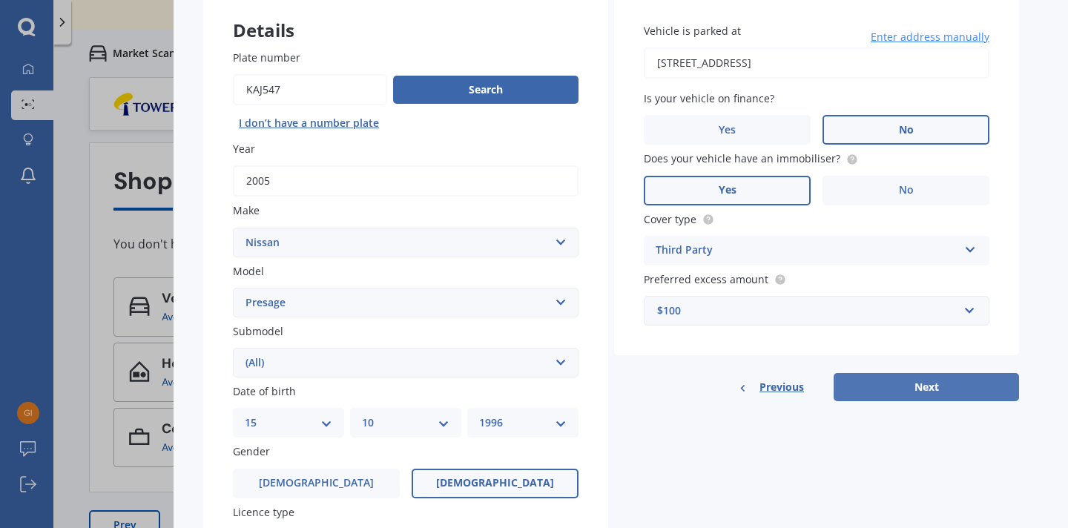
click at [911, 389] on button "Next" at bounding box center [926, 387] width 185 height 28
select select "15"
select select "10"
select select "1996"
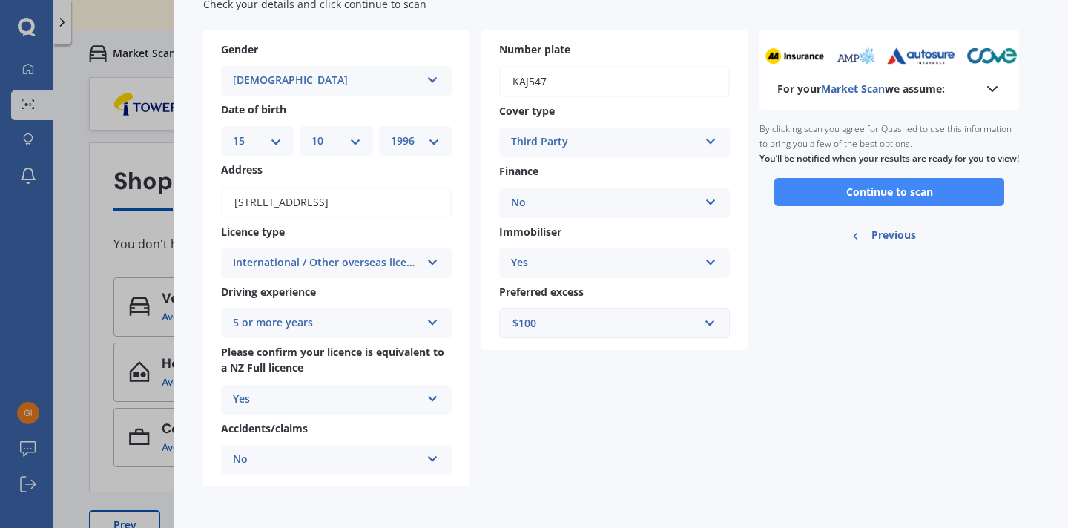
scroll to position [74, 0]
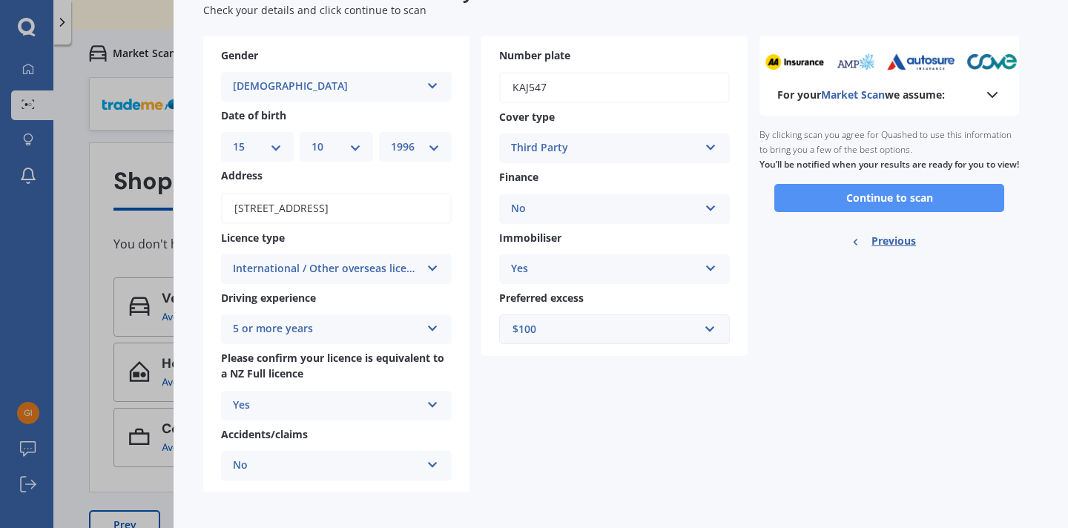
click at [829, 207] on button "Continue to scan" at bounding box center [889, 198] width 230 height 28
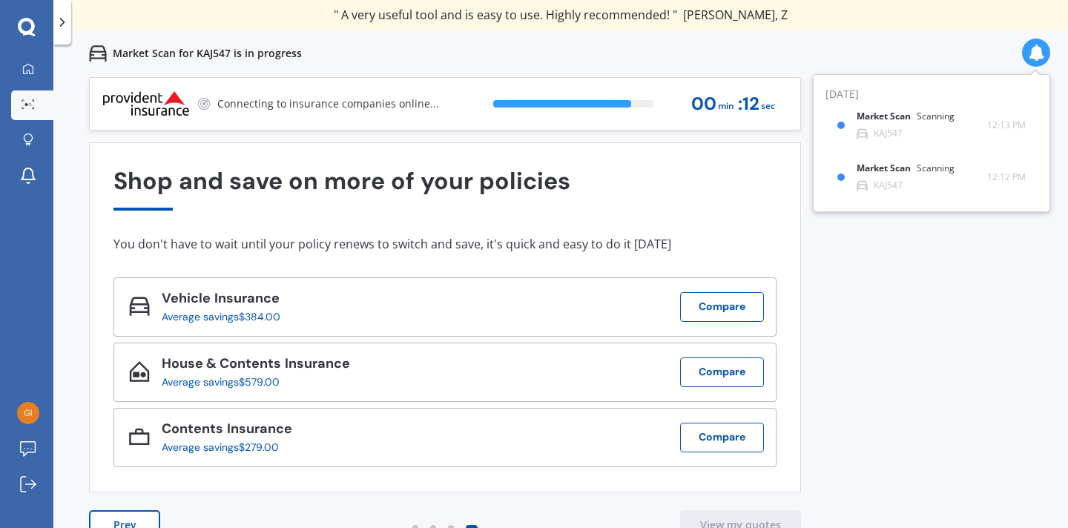
scroll to position [0, 0]
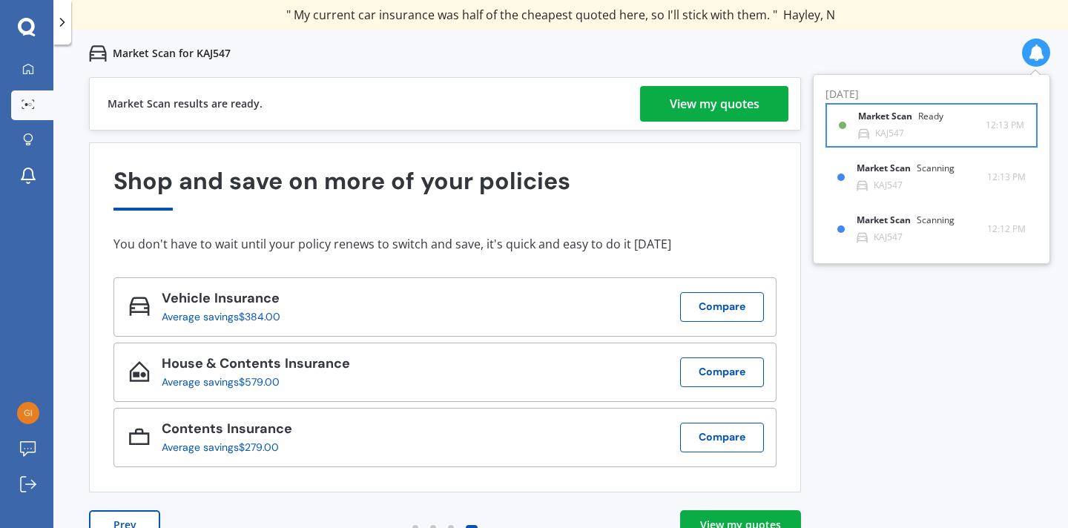
click at [892, 117] on b "Market Scan" at bounding box center [888, 116] width 60 height 10
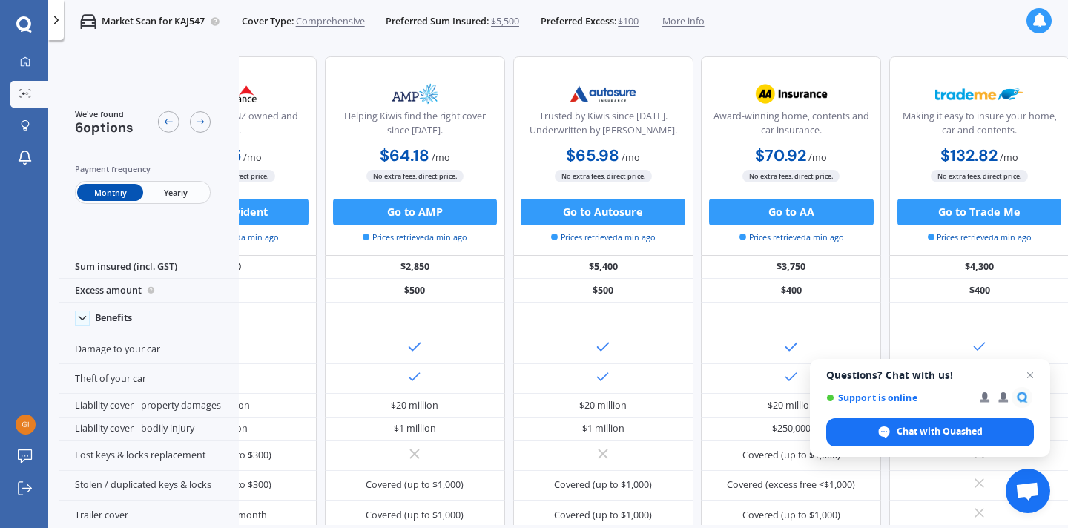
scroll to position [0, 332]
click at [714, 14] on div "Market Scan for KAJ547 Cover Type: Comprehensive Preferred Sum Insured: $5,500 …" at bounding box center [558, 21] width 1020 height 43
click at [702, 22] on span "More info" at bounding box center [683, 21] width 42 height 13
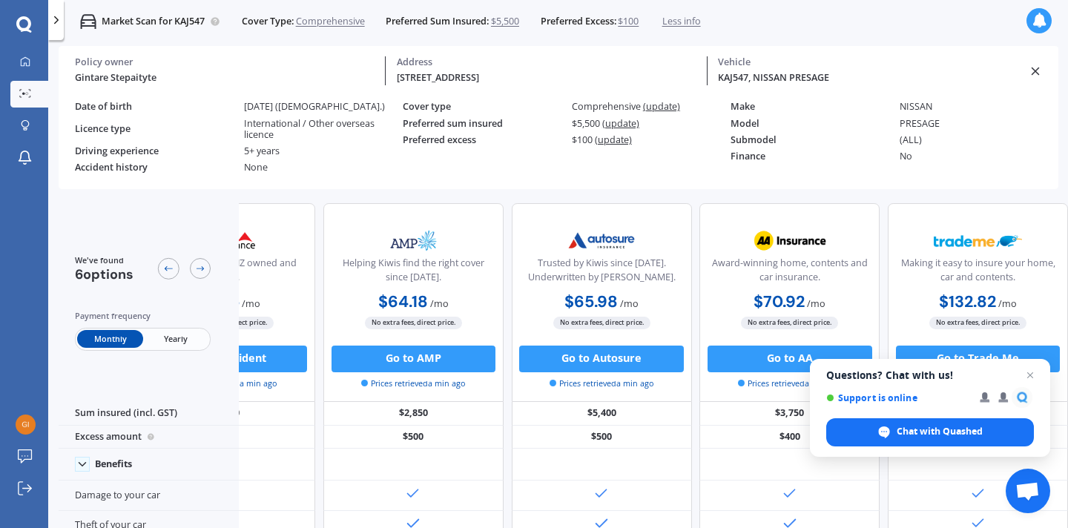
click at [692, 21] on span "Less info" at bounding box center [681, 21] width 39 height 13
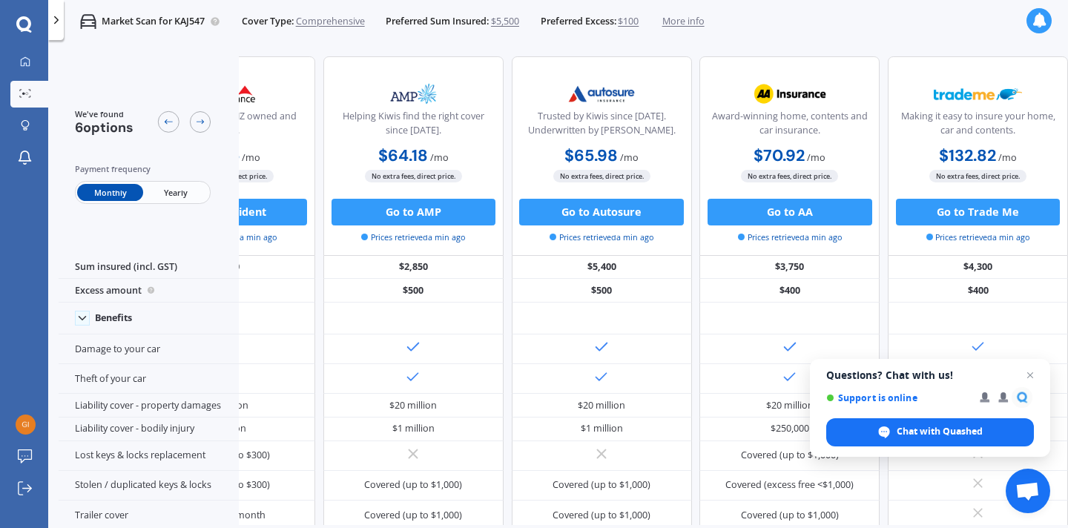
click at [83, 98] on div "We've found 6 options Payment frequency Monthly Yearly" at bounding box center [149, 155] width 180 height 199
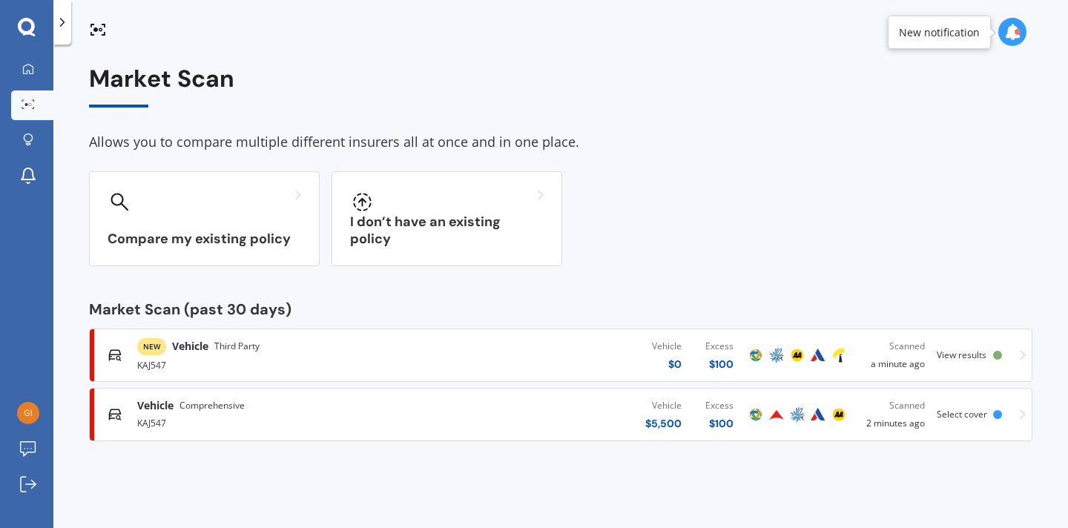
click at [424, 346] on div "NEW Vehicle Third Party" at bounding box center [281, 346] width 289 height 17
